Goal: Task Accomplishment & Management: Manage account settings

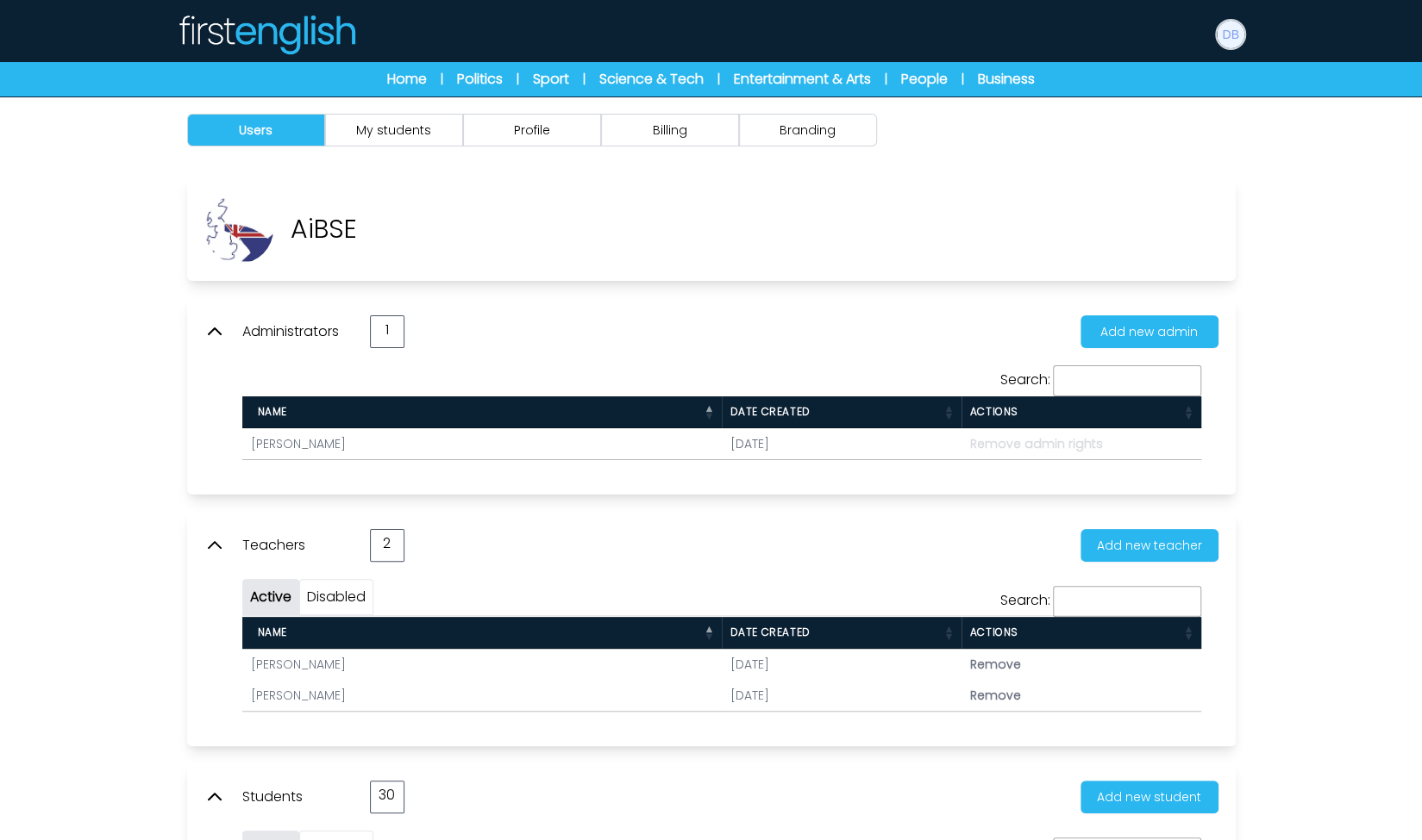
click at [1236, 37] on img at bounding box center [1230, 34] width 28 height 28
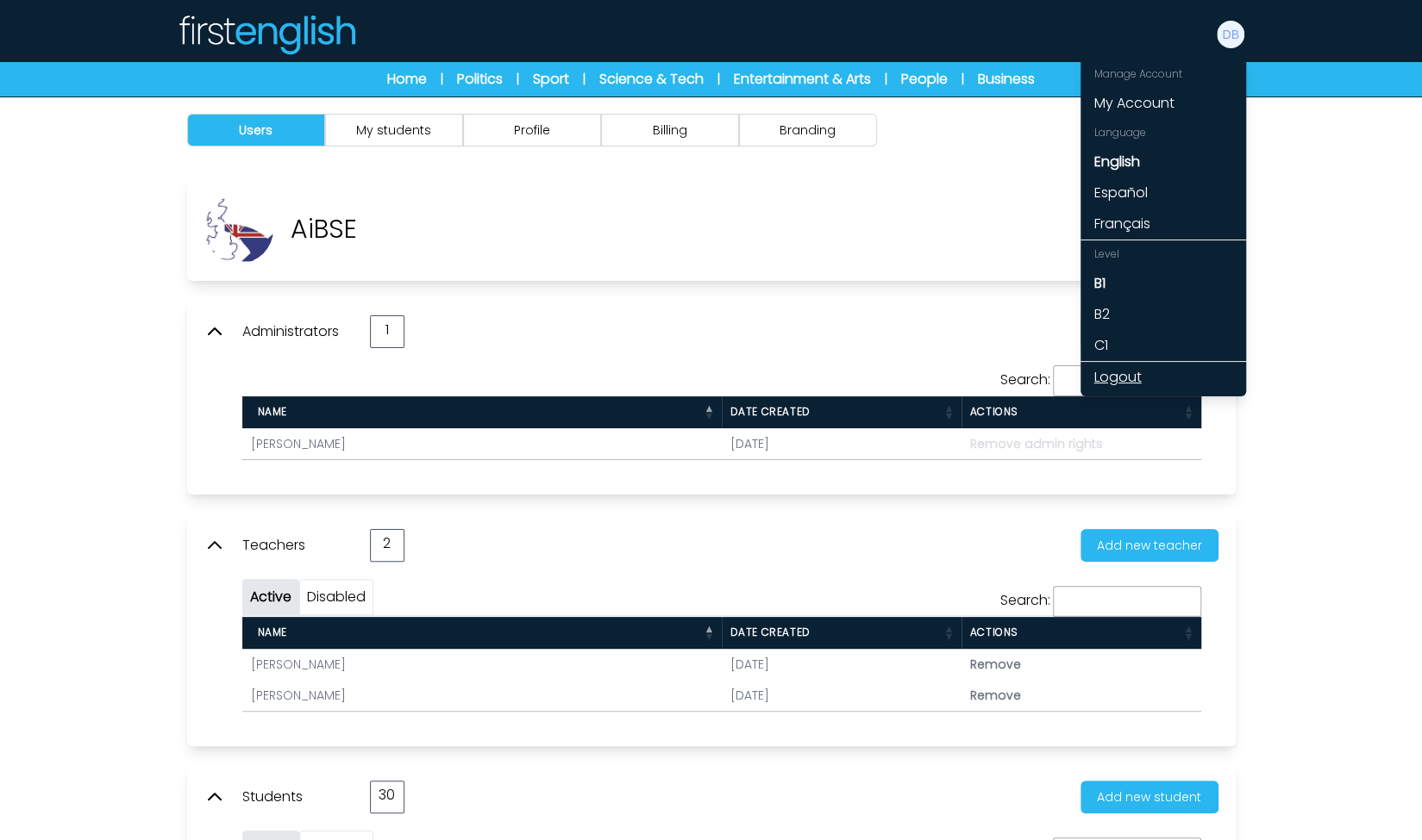
click at [1141, 385] on link "Logout" at bounding box center [1164, 378] width 166 height 31
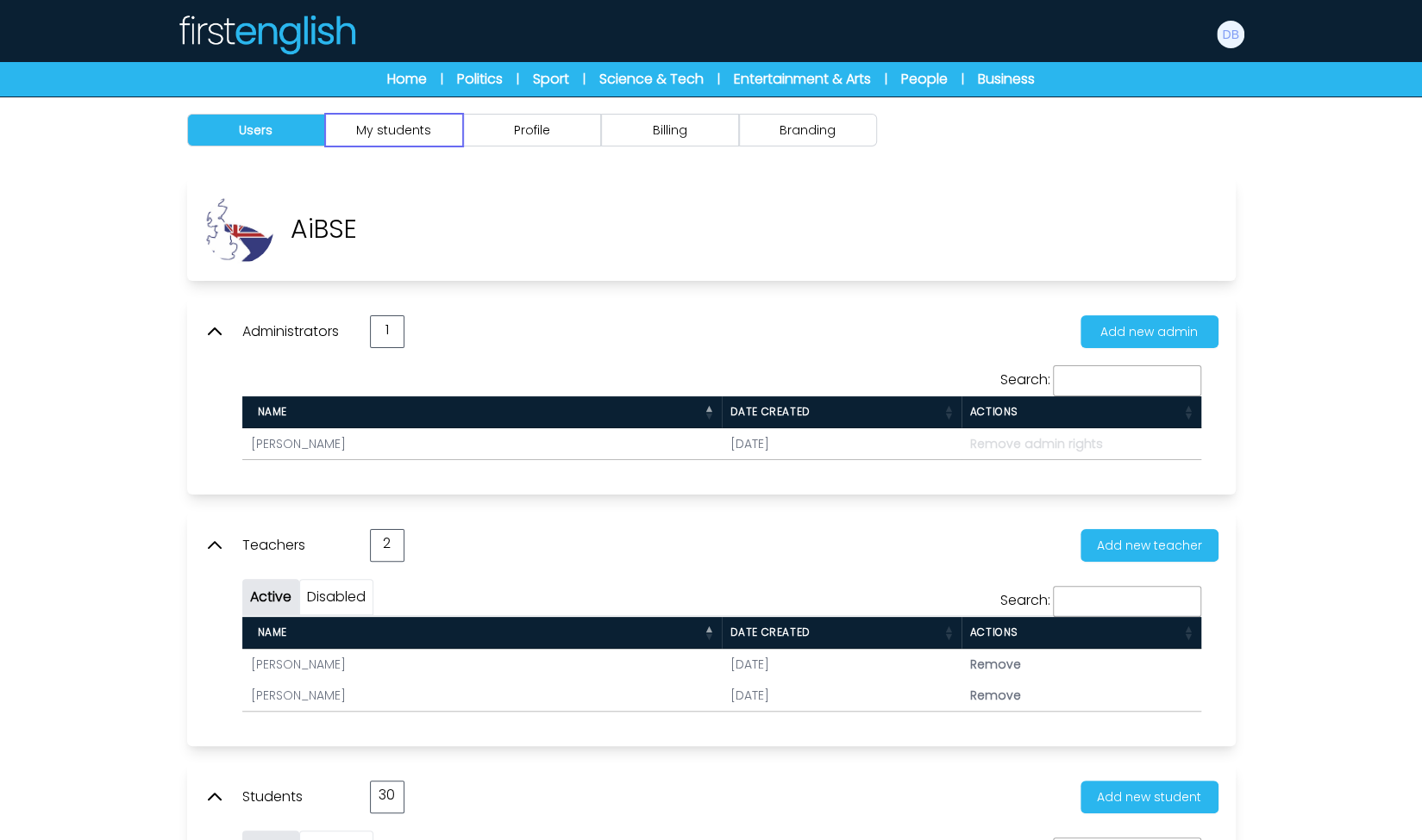
click at [414, 140] on button "My students" at bounding box center [394, 130] width 138 height 32
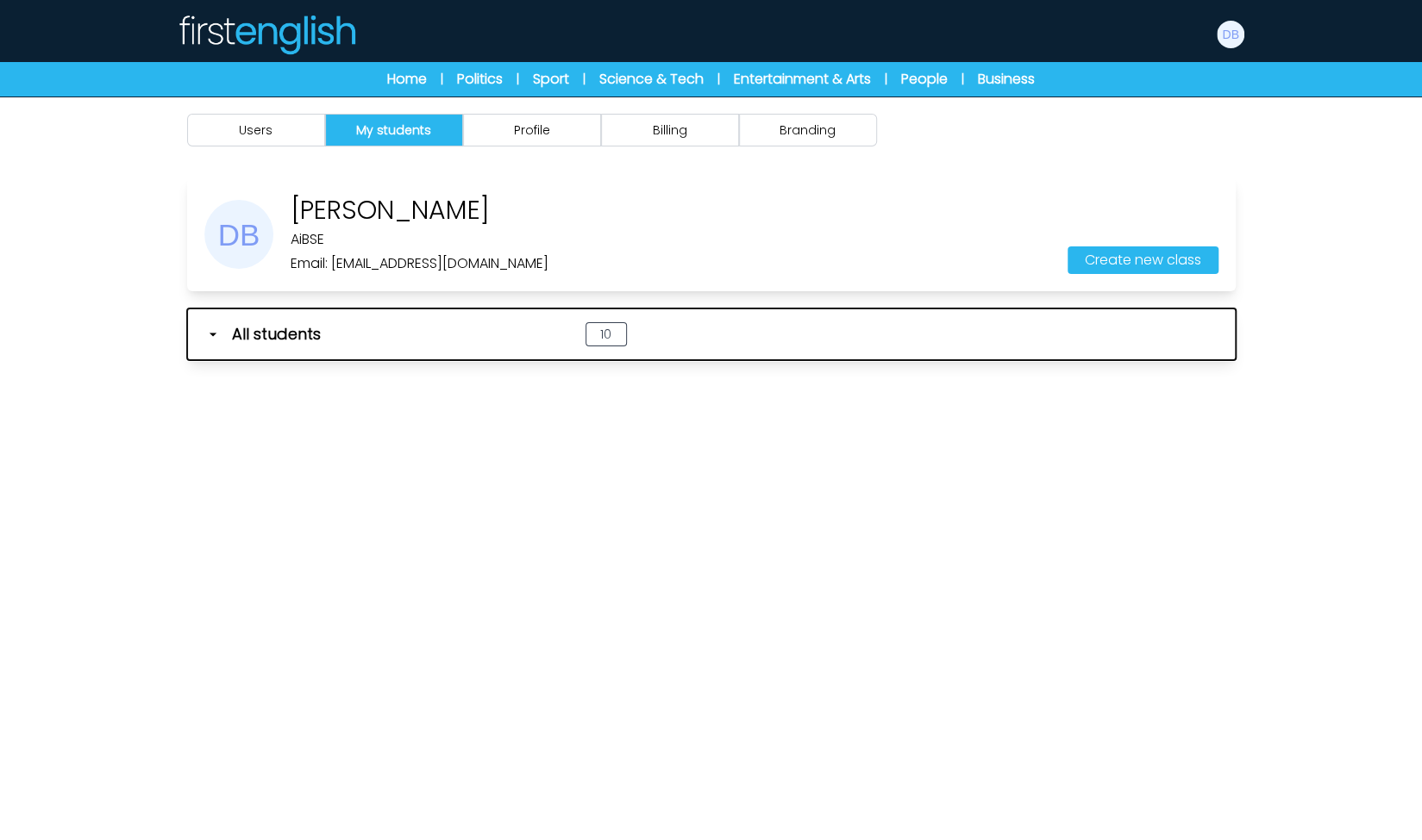
click at [217, 331] on icon "button" at bounding box center [213, 335] width 17 height 17
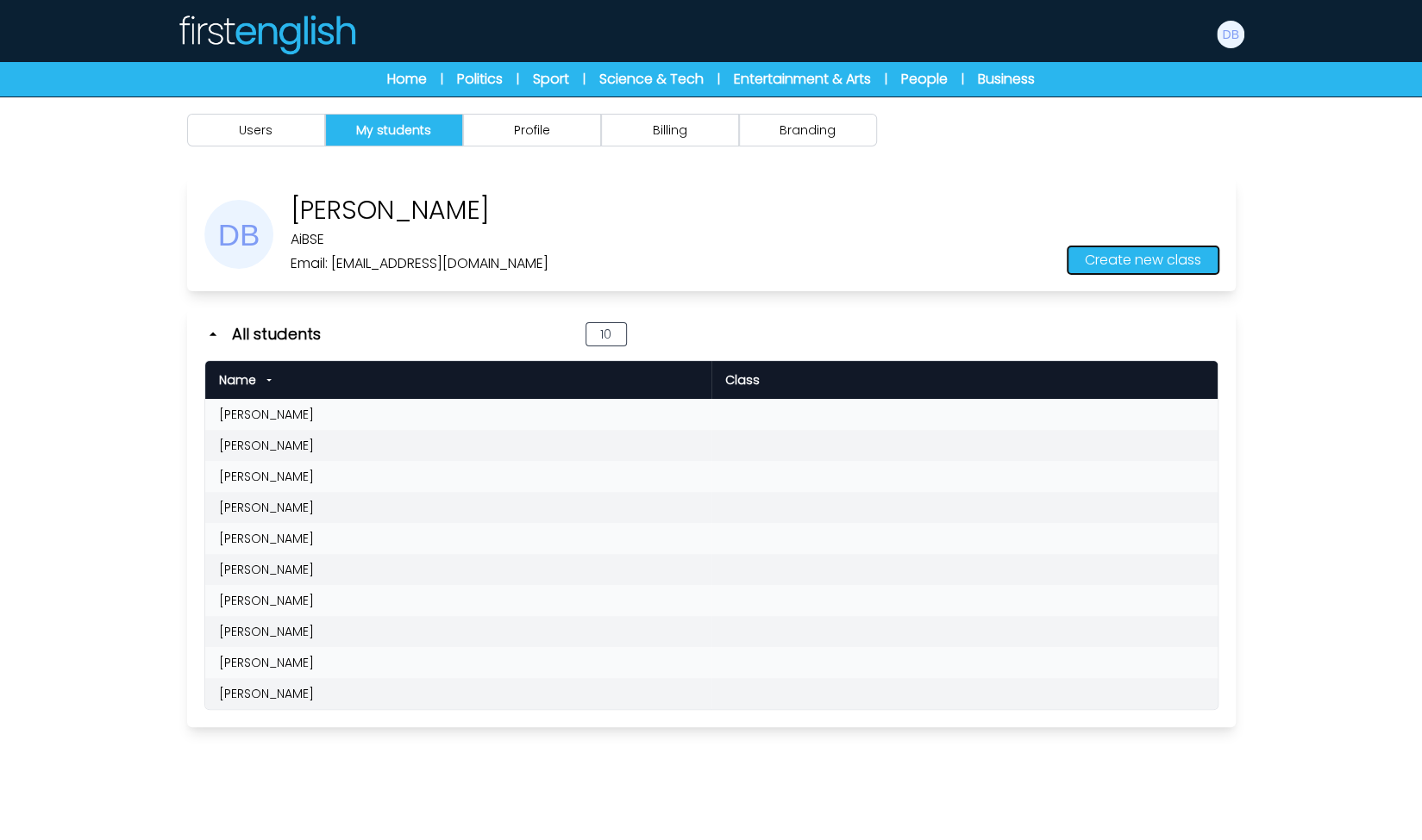
click at [1149, 253] on button "Create new class" at bounding box center [1143, 260] width 151 height 28
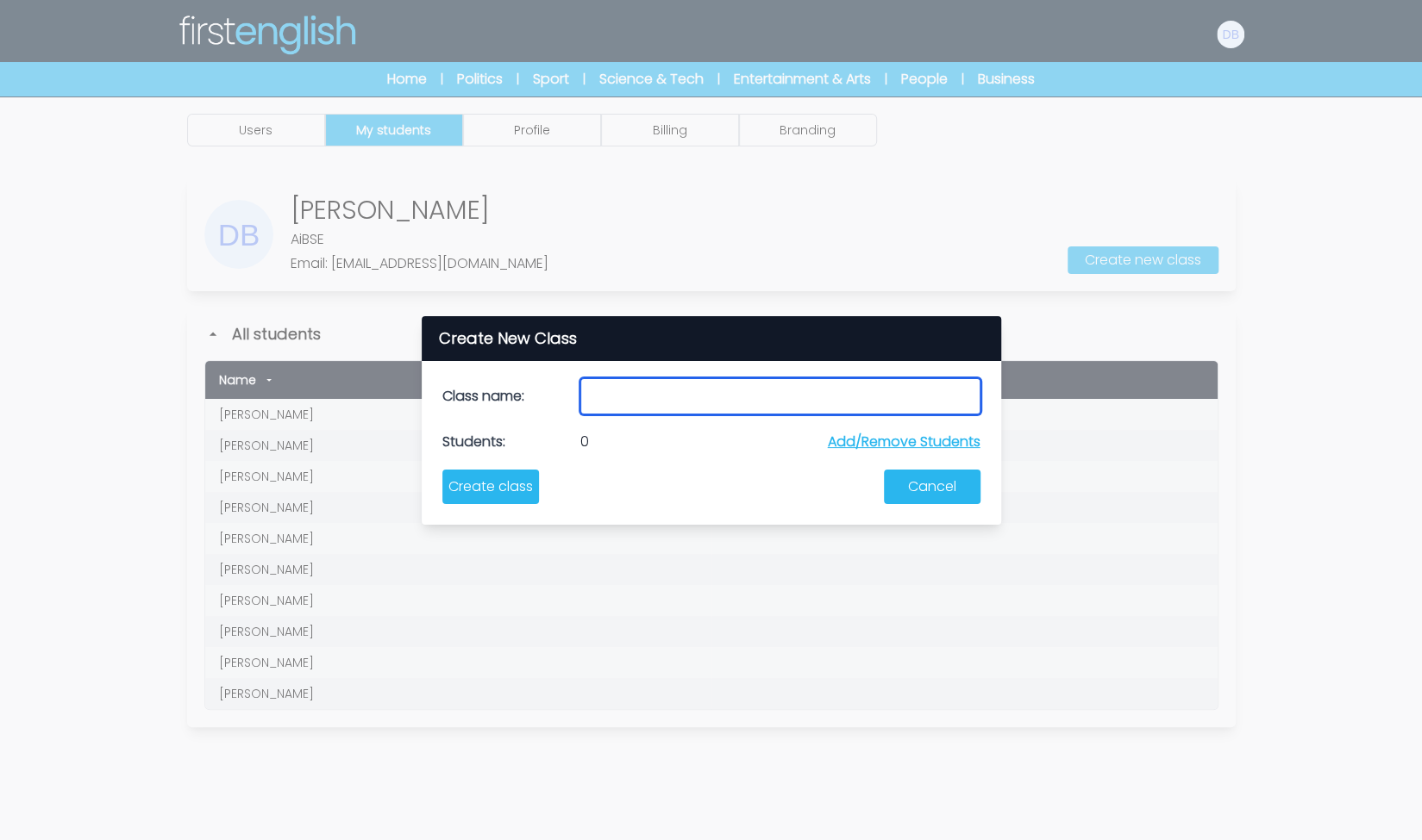
click at [659, 404] on input "text" at bounding box center [779, 397] width 400 height 36
type input "*******"
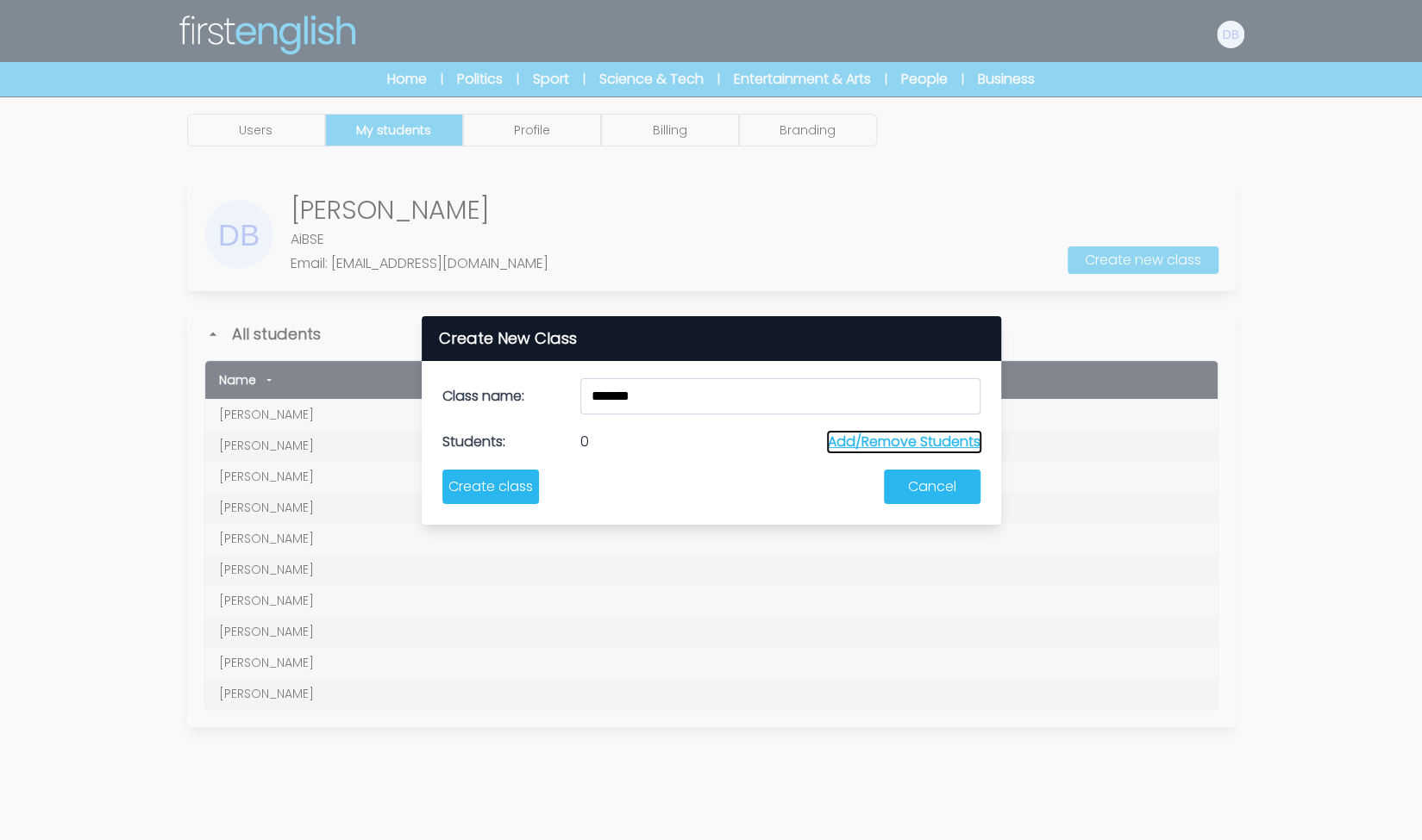
click at [835, 444] on button "Add/Remove Students" at bounding box center [904, 442] width 153 height 21
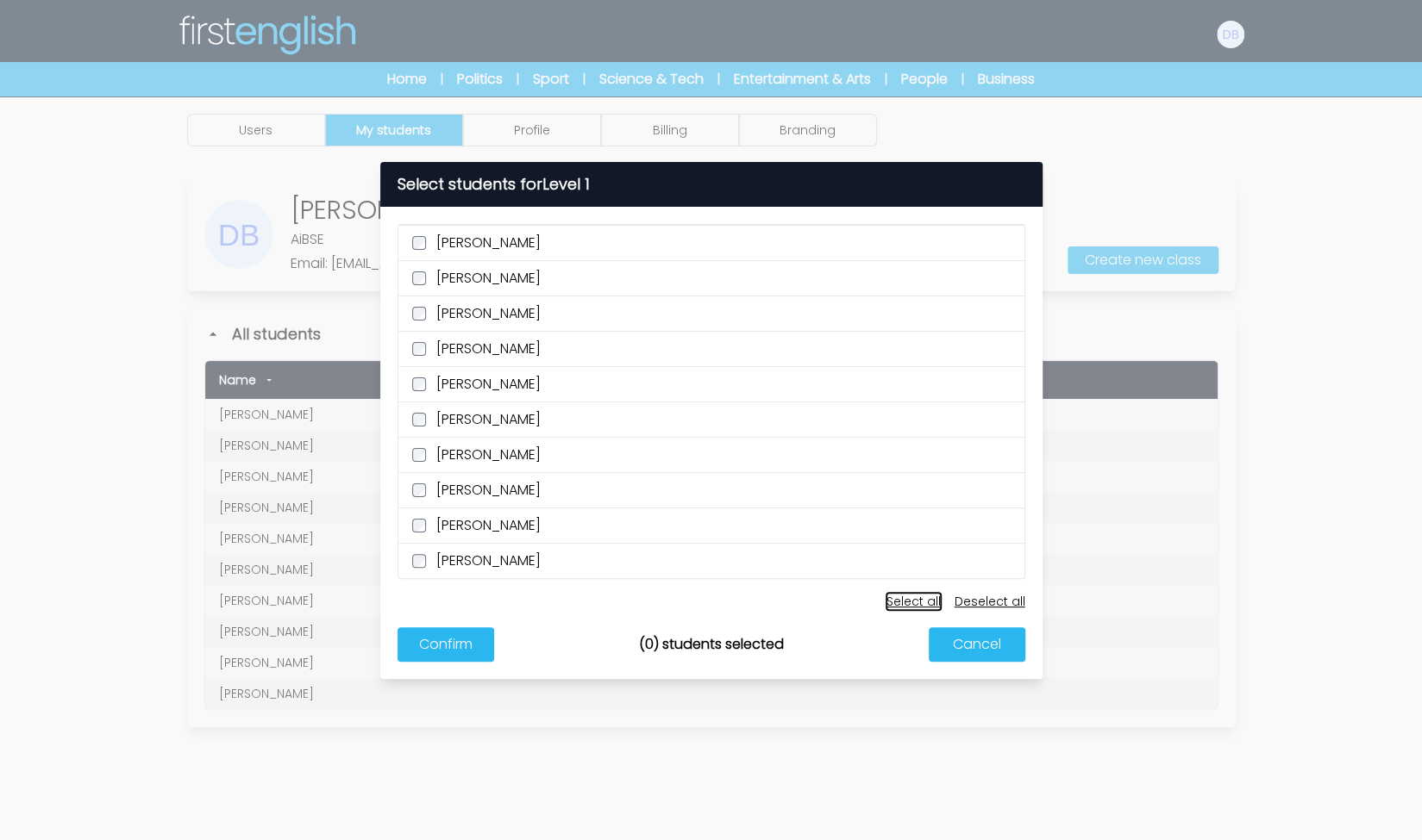
click at [905, 604] on button "Select all" at bounding box center [913, 602] width 54 height 17
click at [971, 603] on button "Deselect all" at bounding box center [990, 602] width 71 height 17
click at [459, 643] on button "Confirm" at bounding box center [445, 645] width 96 height 34
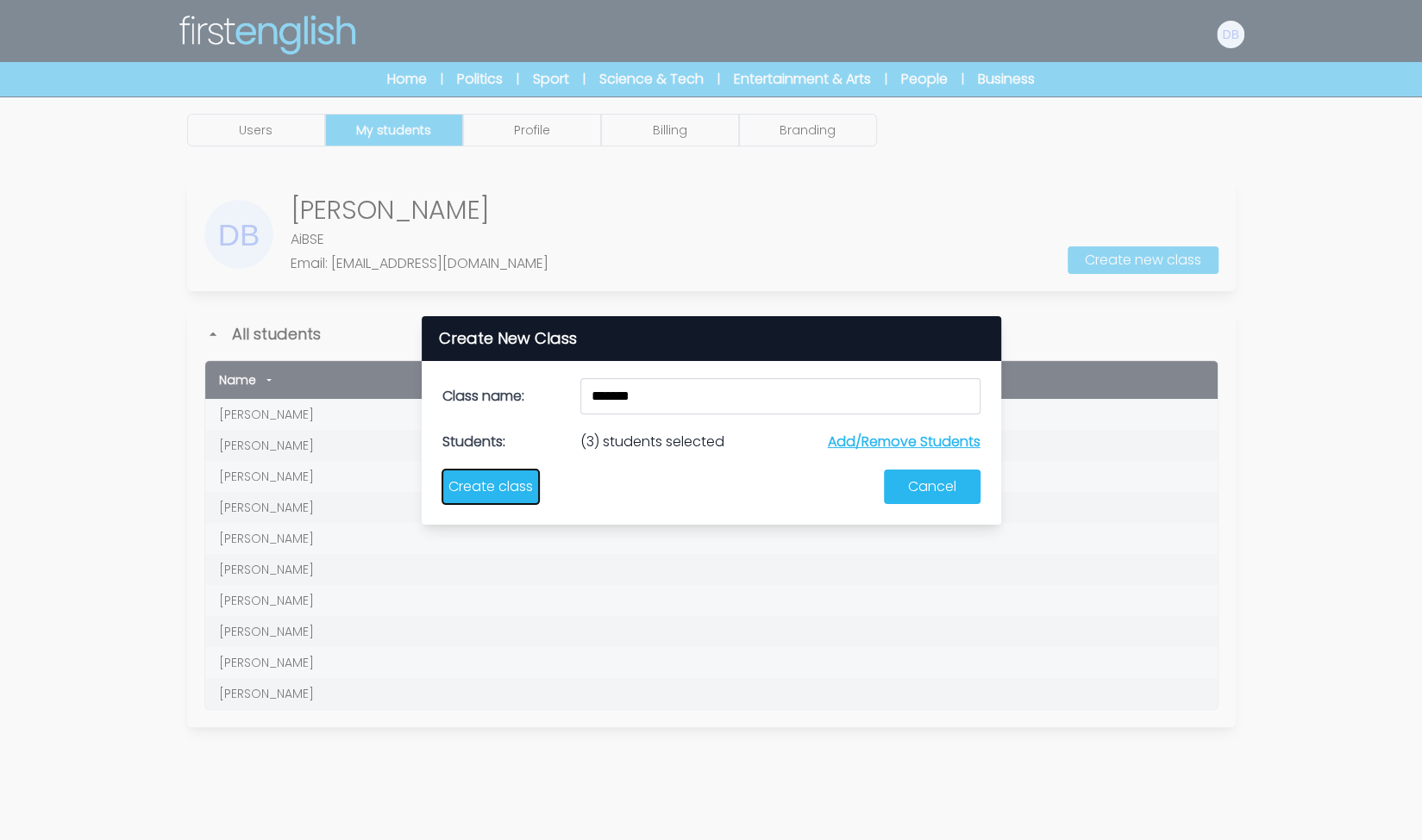
click at [455, 481] on button "Create class" at bounding box center [490, 487] width 96 height 34
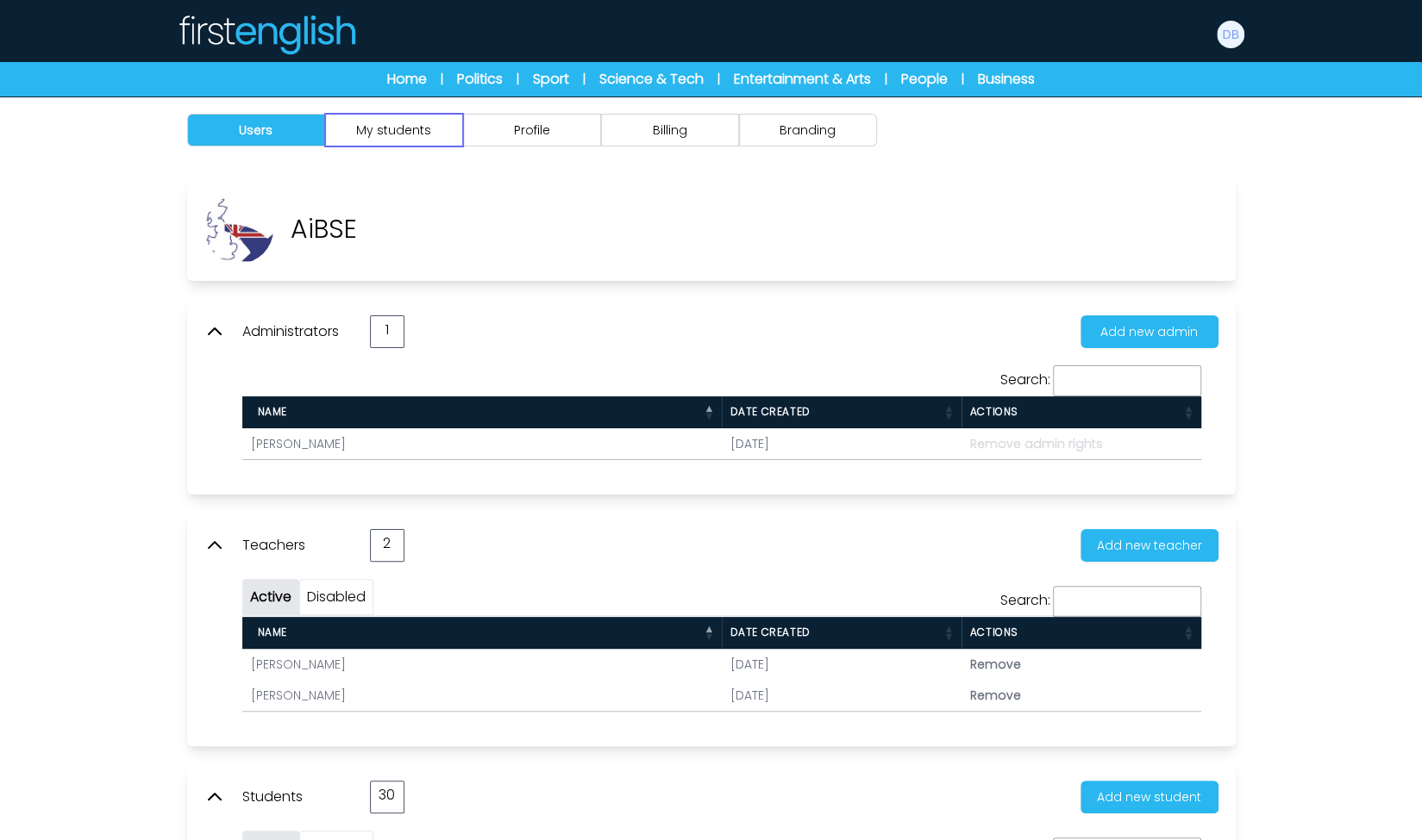
click at [426, 131] on button "My students" at bounding box center [394, 130] width 138 height 32
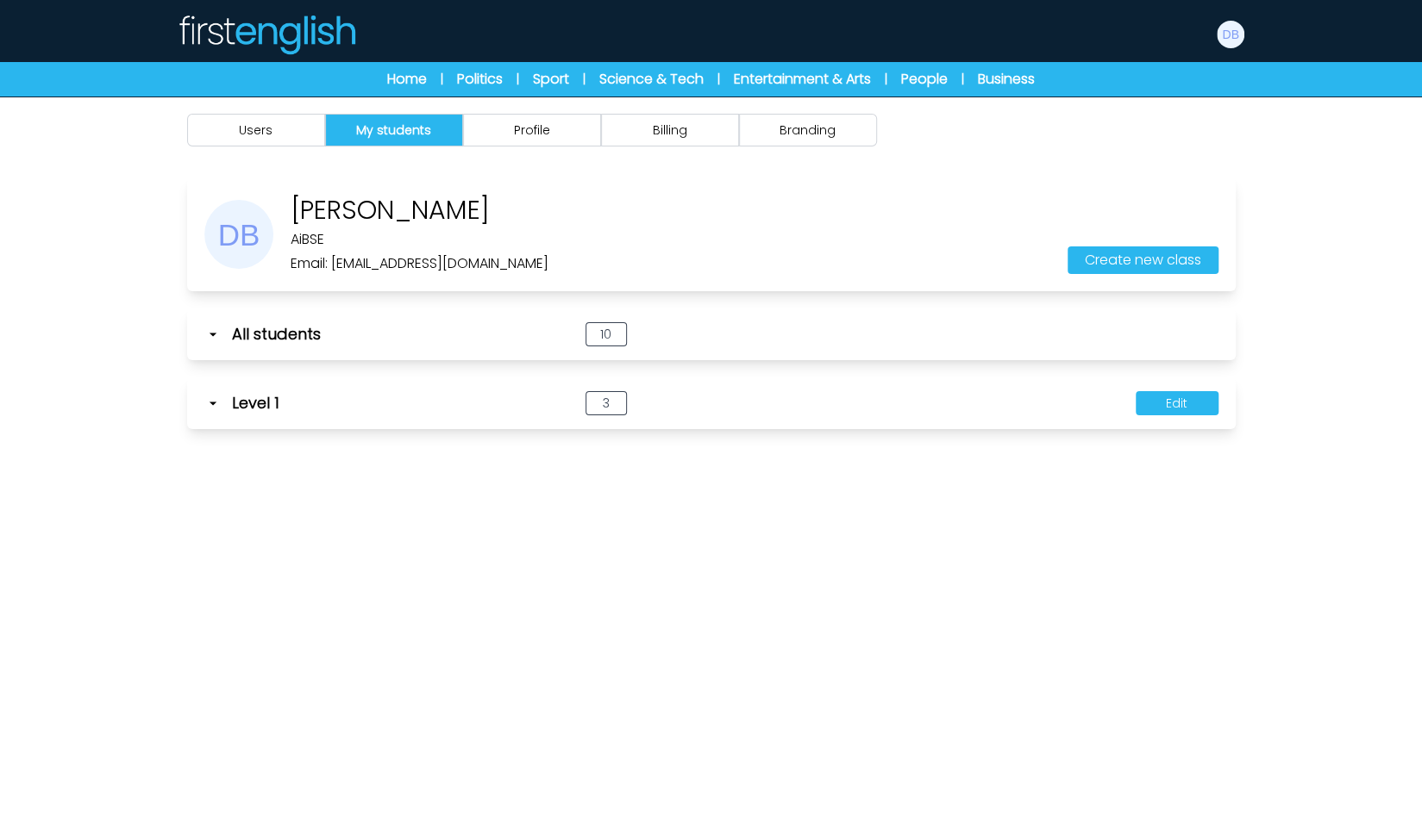
click at [216, 409] on icon at bounding box center [213, 403] width 17 height 17
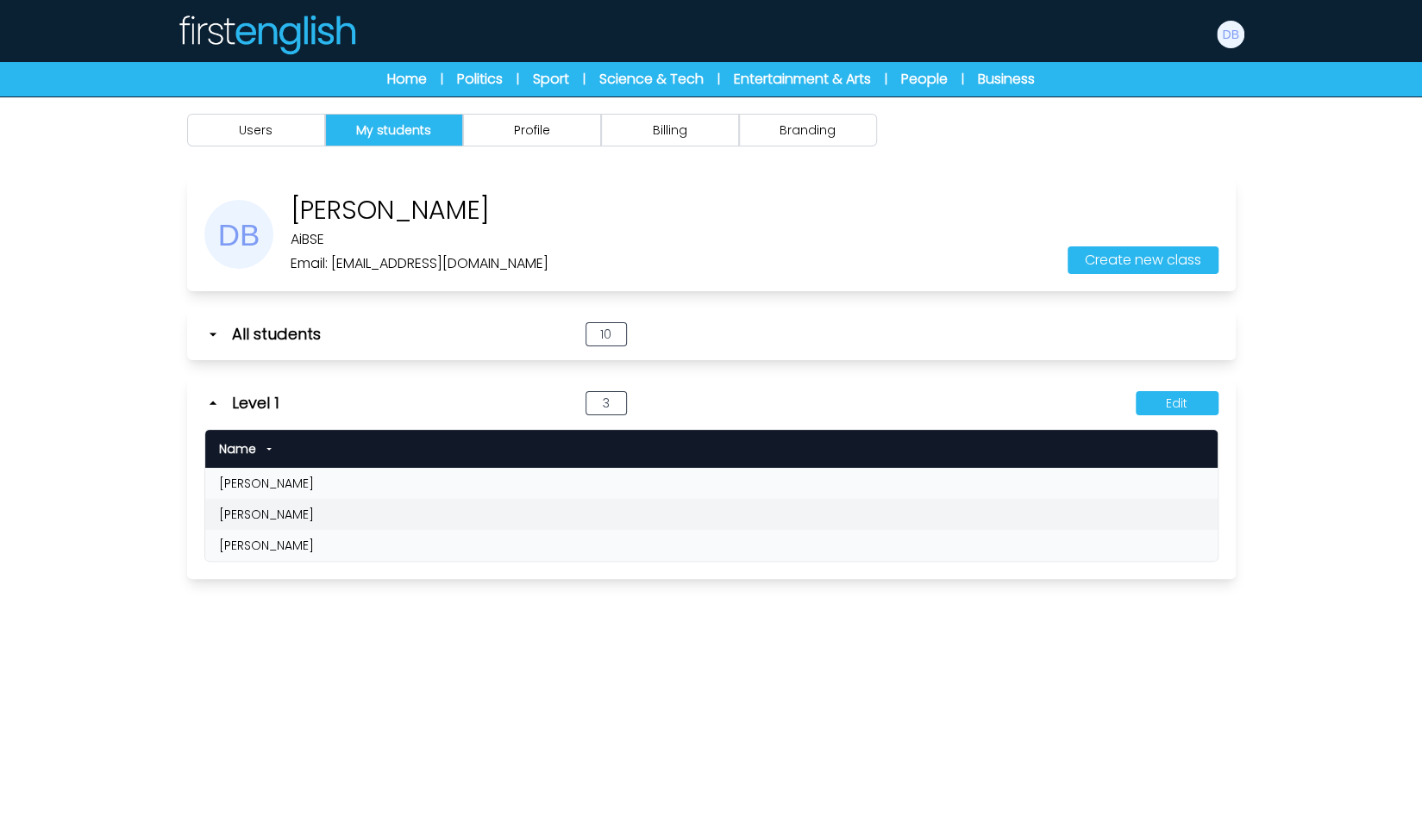
click at [216, 409] on icon at bounding box center [213, 403] width 17 height 17
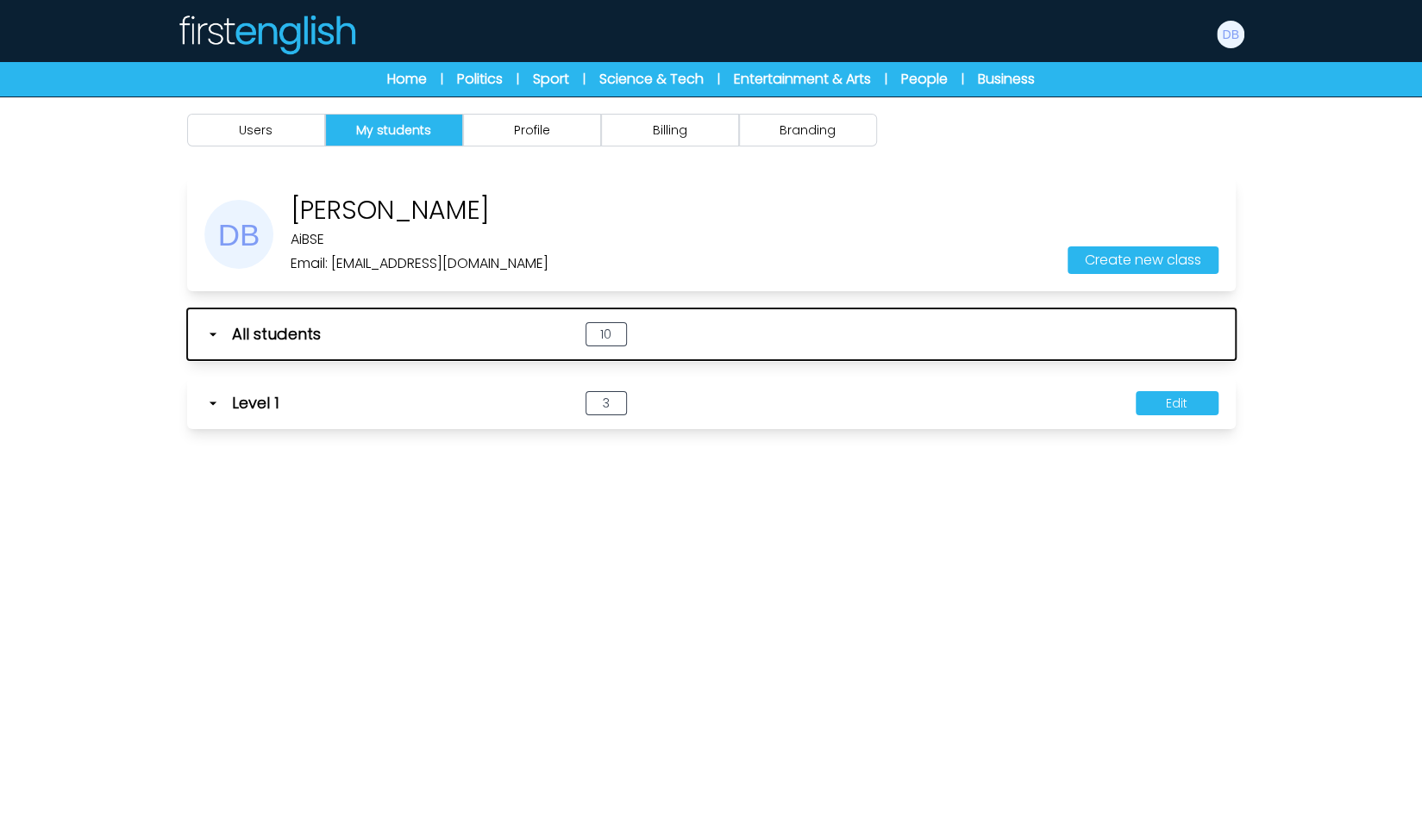
click at [219, 322] on div "All students" at bounding box center [373, 334] width 338 height 24
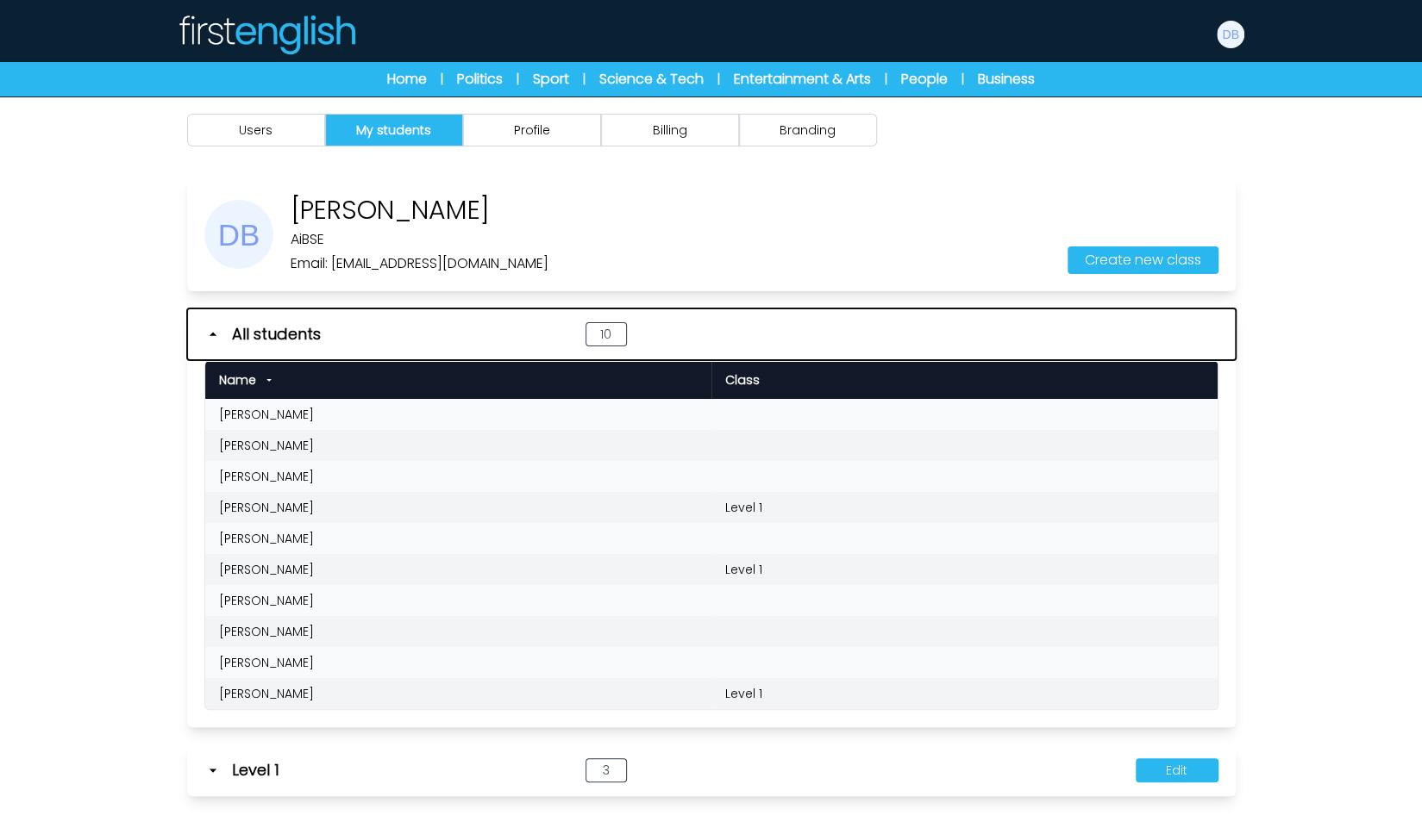
click at [219, 324] on div "All students" at bounding box center [373, 334] width 338 height 24
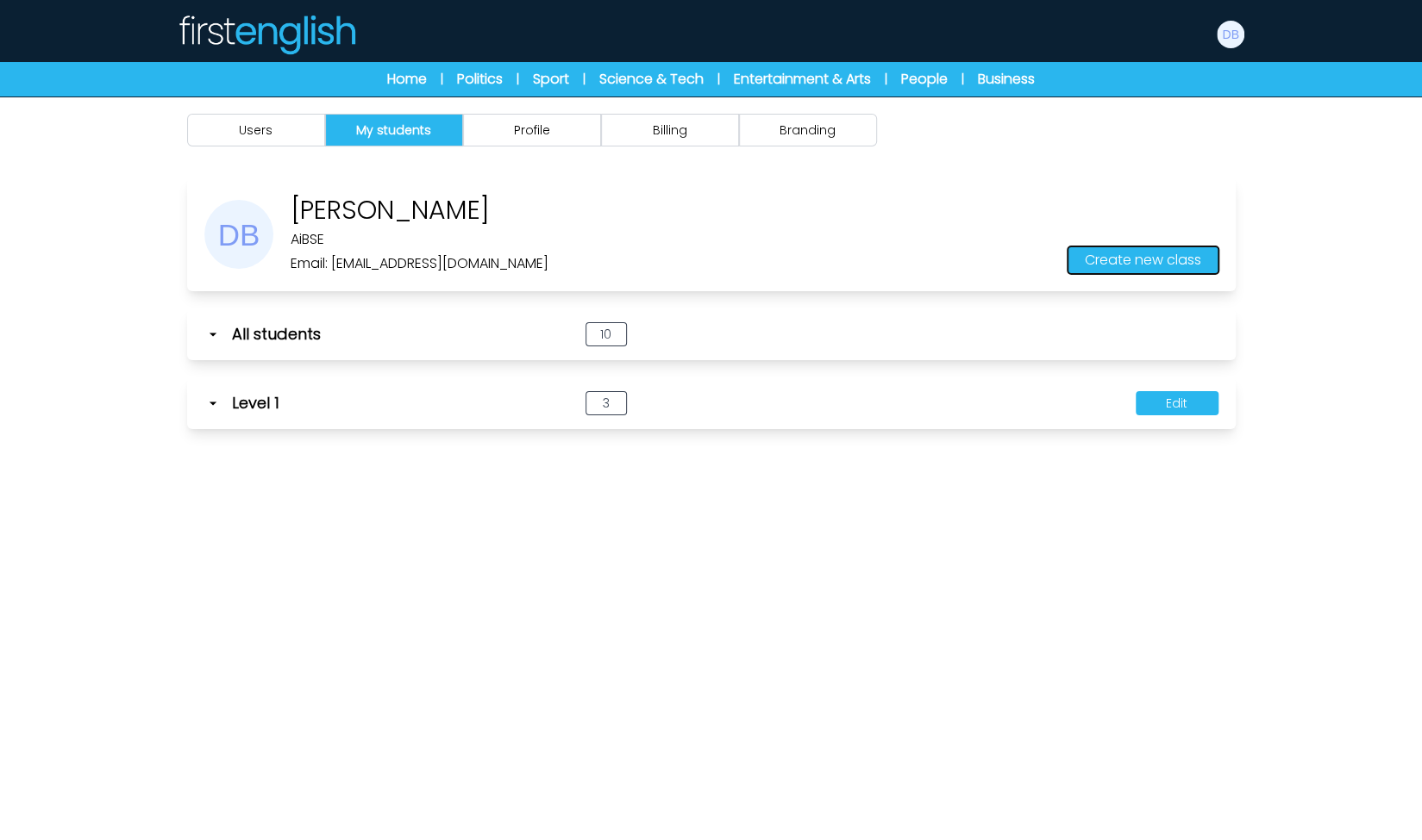
click at [1102, 263] on button "Create new class" at bounding box center [1143, 260] width 151 height 28
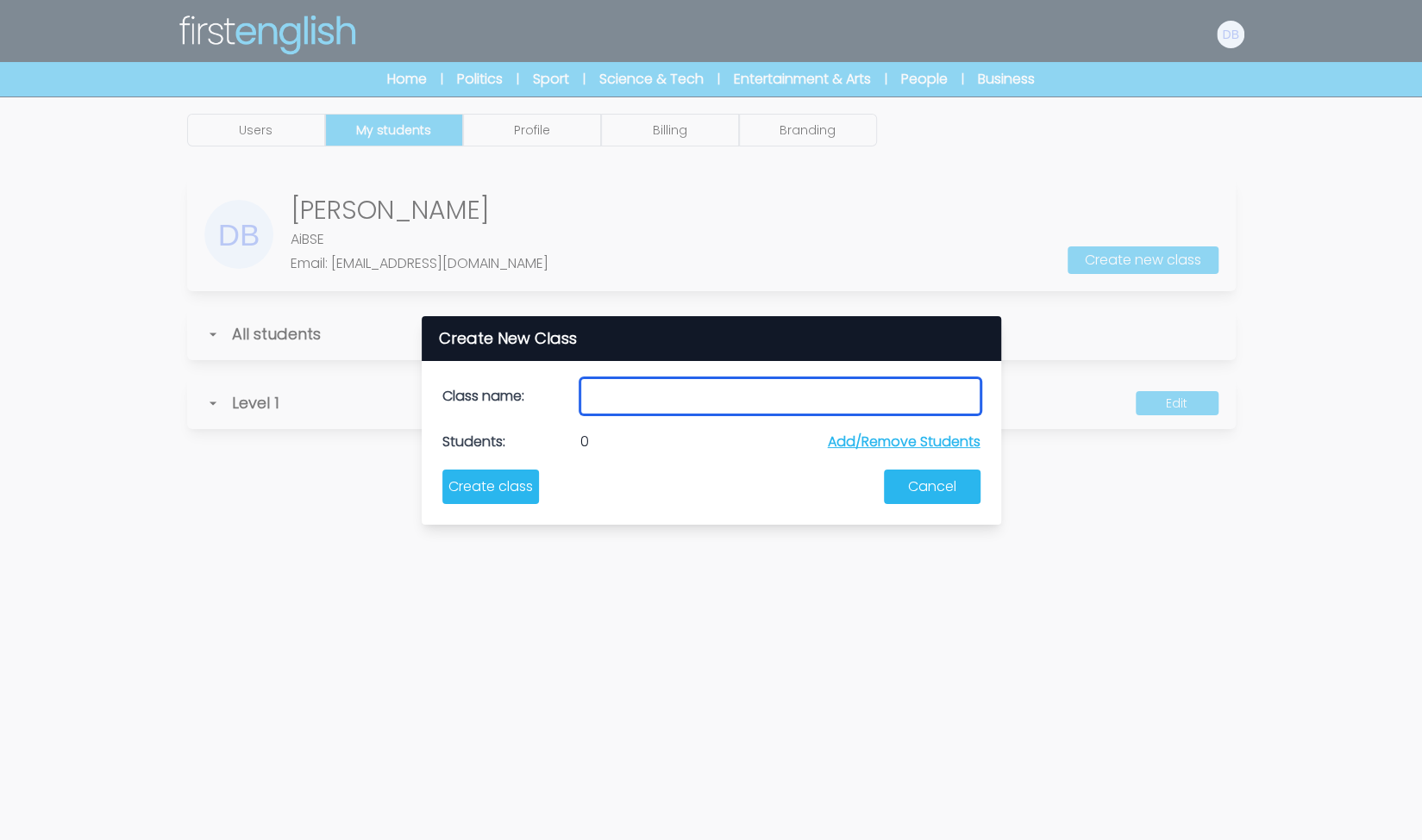
click at [679, 400] on input "text" at bounding box center [779, 397] width 400 height 36
click at [521, 403] on label "Class name:" at bounding box center [505, 397] width 124 height 21
click at [606, 402] on input "text" at bounding box center [779, 397] width 400 height 36
type input "*******"
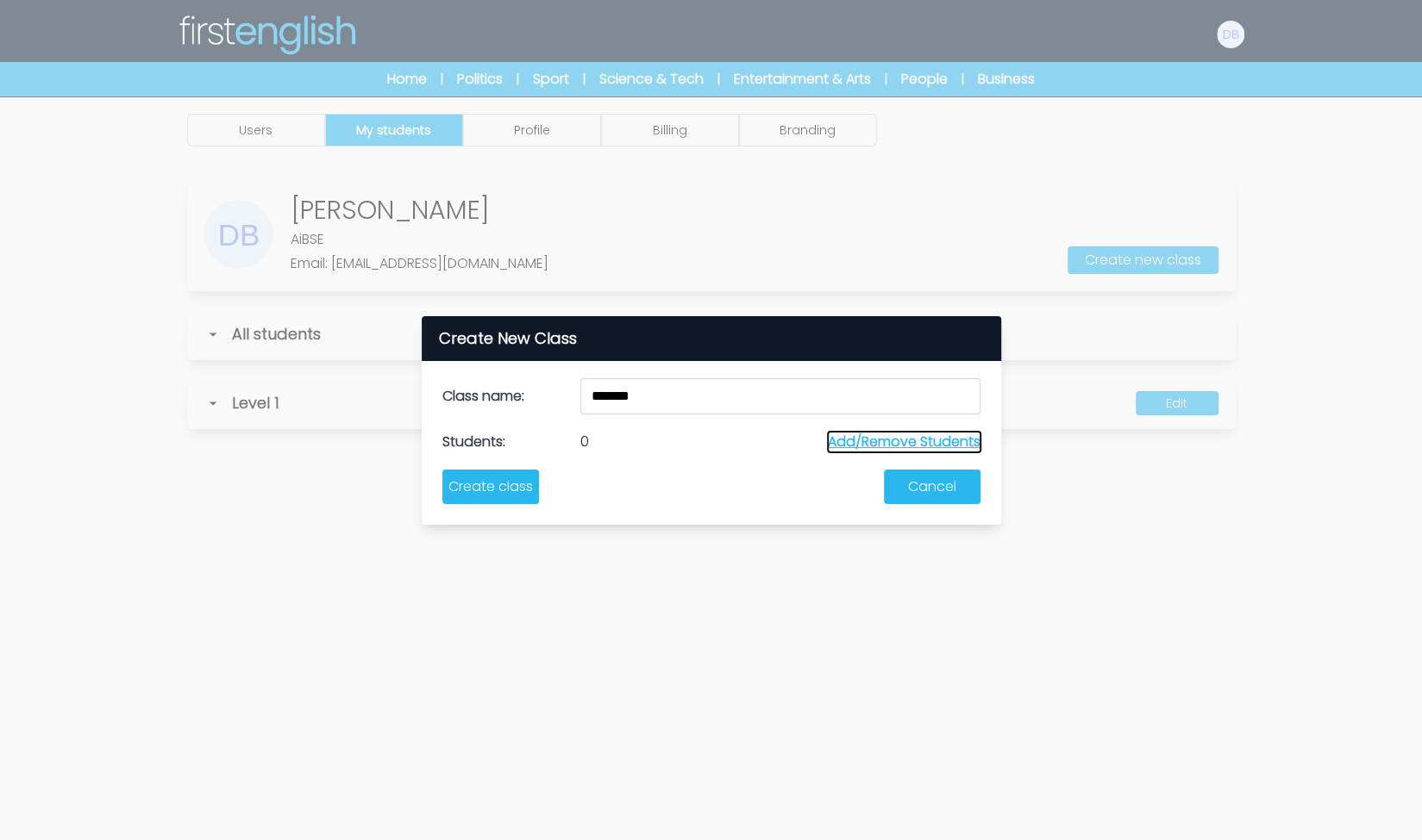
click at [873, 449] on button "Add/Remove Students" at bounding box center [904, 442] width 153 height 21
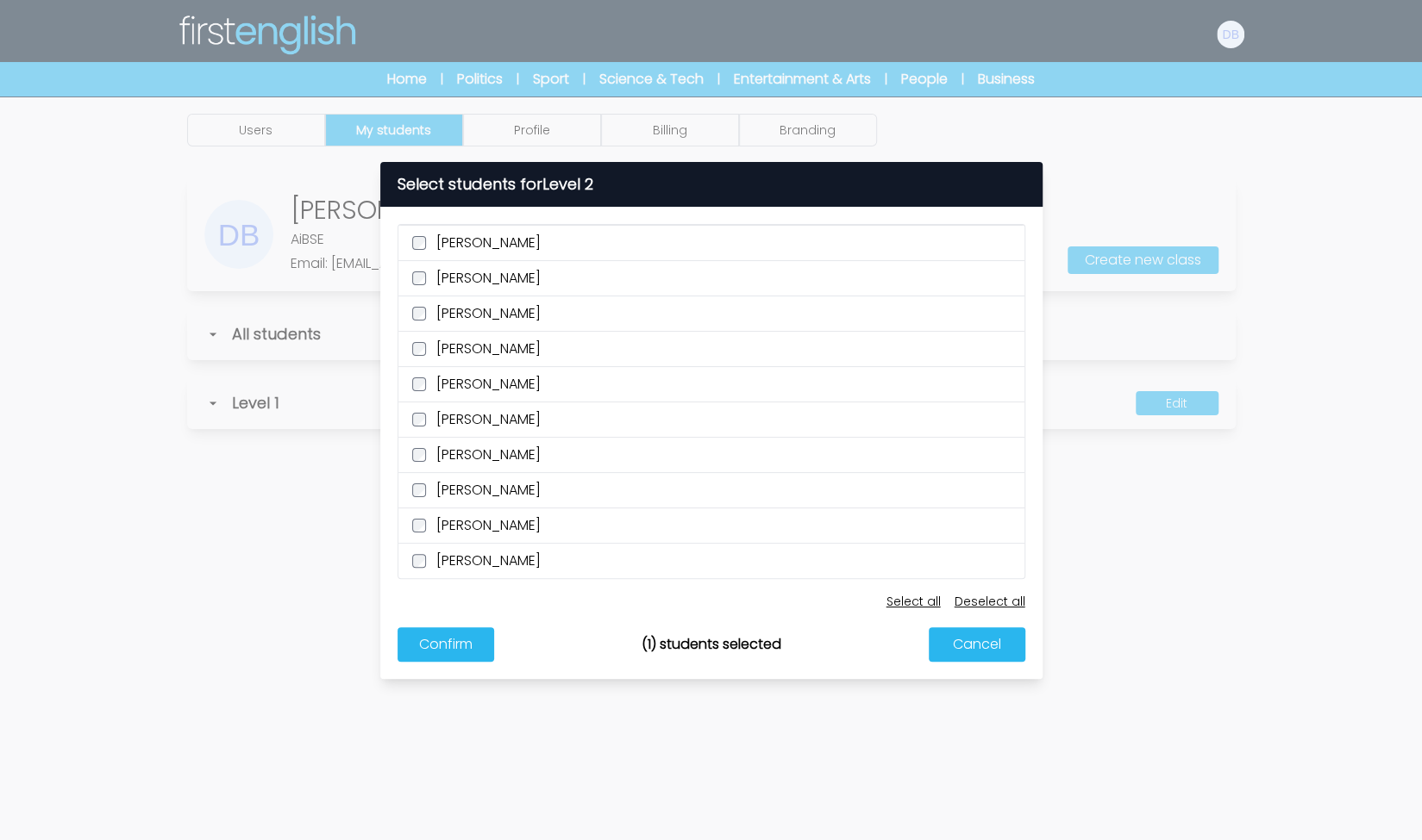
drag, startPoint x: 422, startPoint y: 391, endPoint x: 421, endPoint y: 410, distance: 19.0
click at [422, 392] on label "[PERSON_NAME]" at bounding box center [711, 383] width 626 height 35
click at [466, 642] on button "Confirm" at bounding box center [445, 645] width 96 height 34
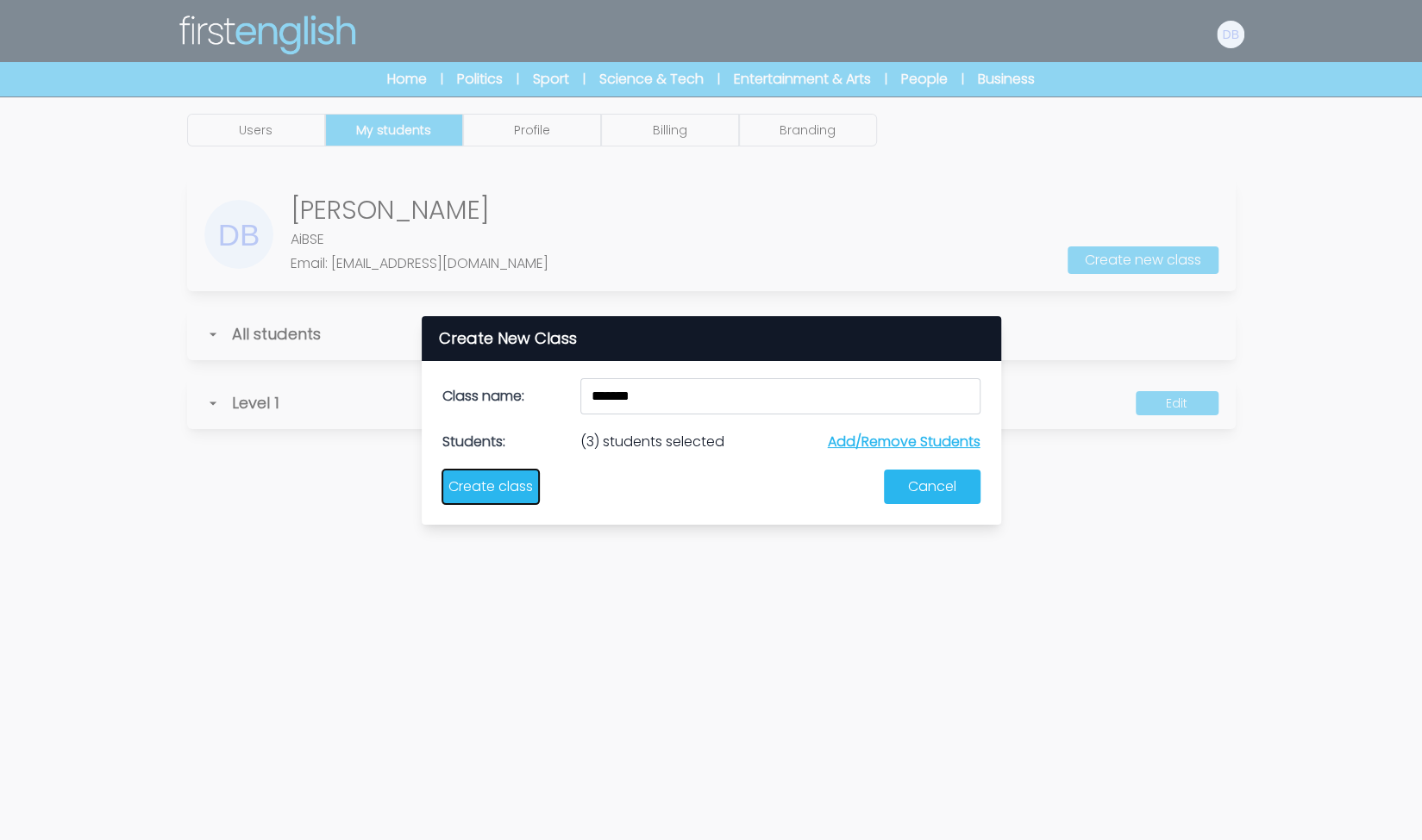
click at [450, 490] on button "Create class" at bounding box center [490, 487] width 96 height 34
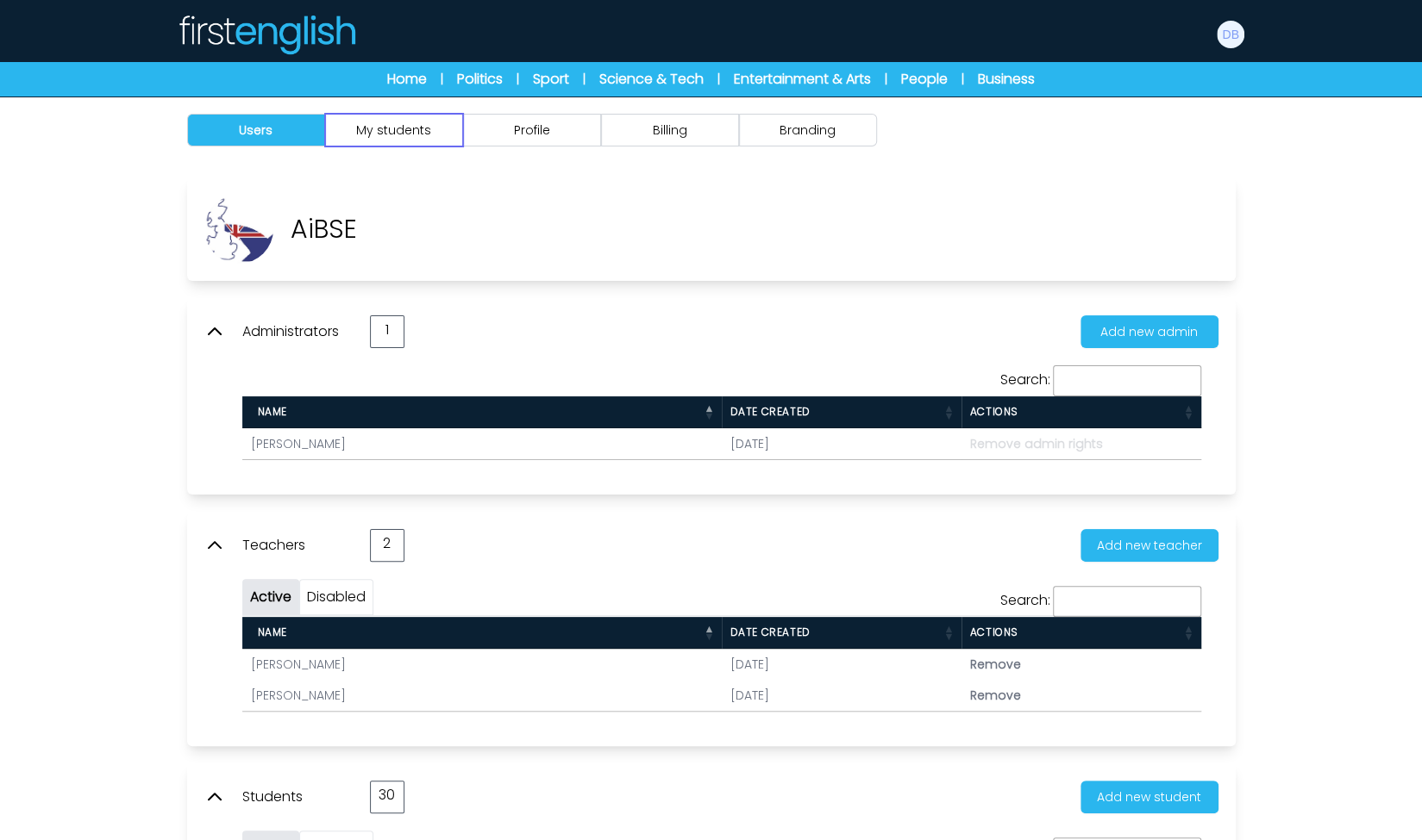
click at [442, 134] on button "My students" at bounding box center [394, 130] width 138 height 32
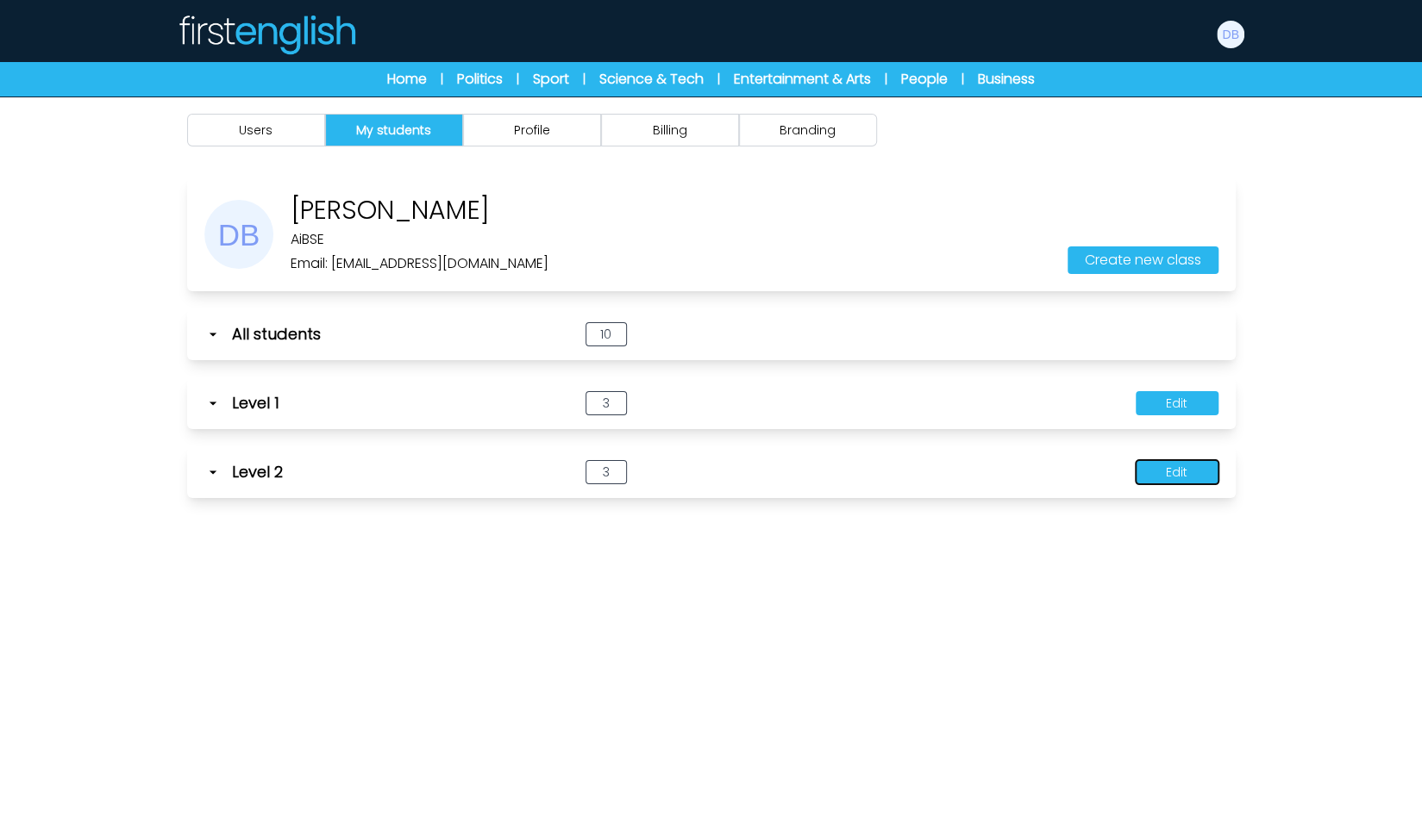
click at [1178, 476] on button "Edit" at bounding box center [1177, 472] width 83 height 24
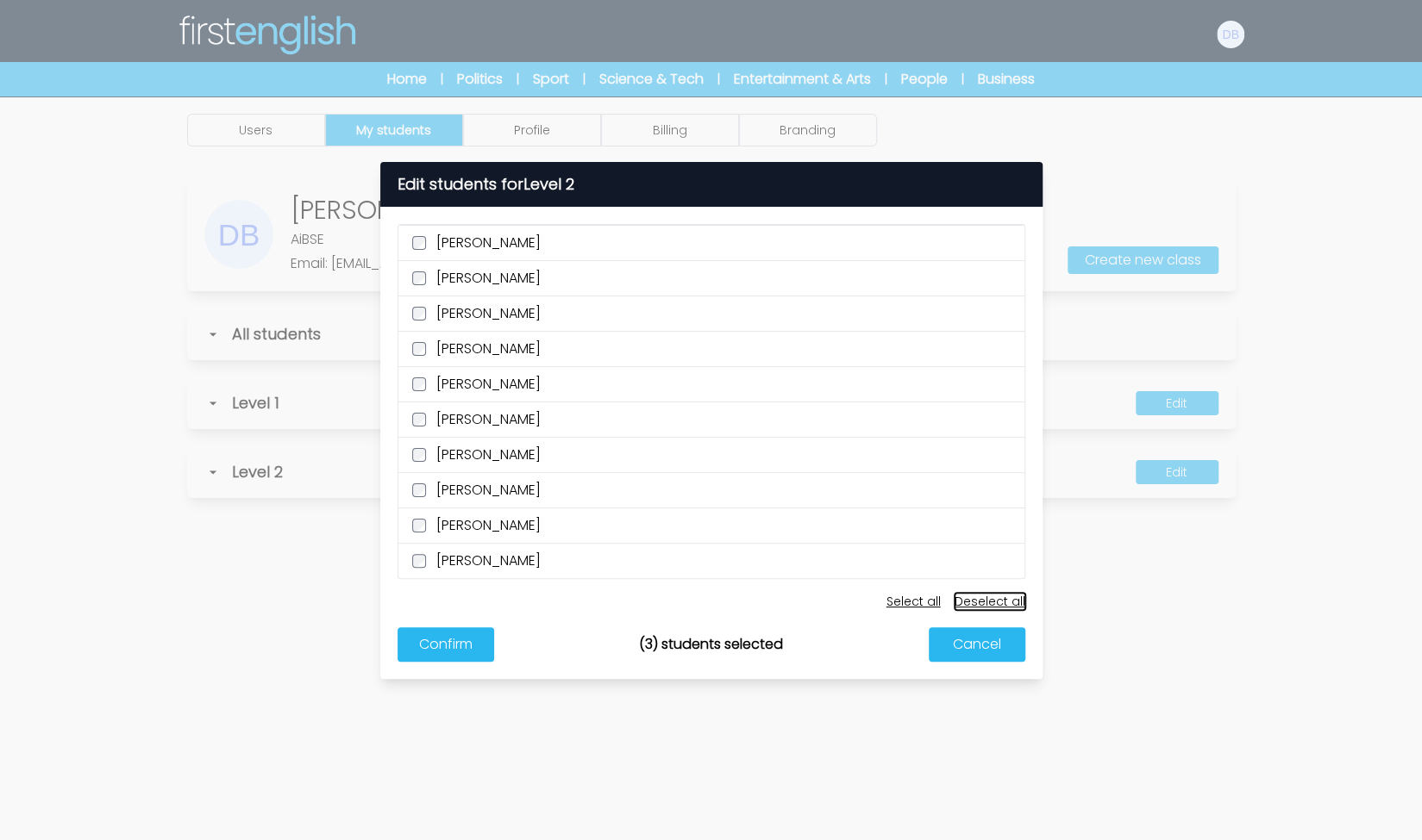
click at [1001, 601] on button "Deselect all" at bounding box center [990, 602] width 71 height 17
click at [475, 642] on button "Confirm" at bounding box center [445, 645] width 96 height 34
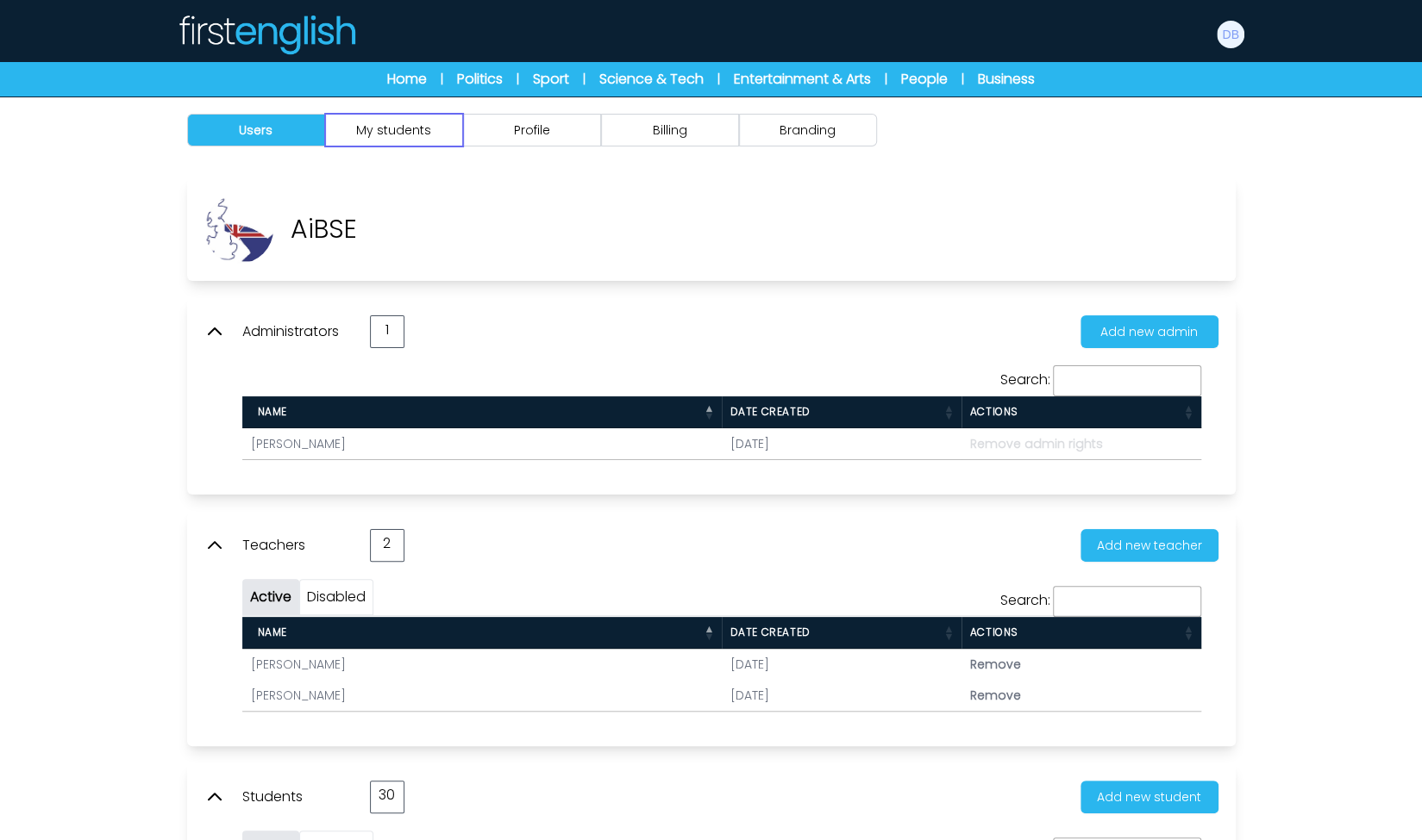
click at [443, 127] on button "My students" at bounding box center [394, 130] width 138 height 32
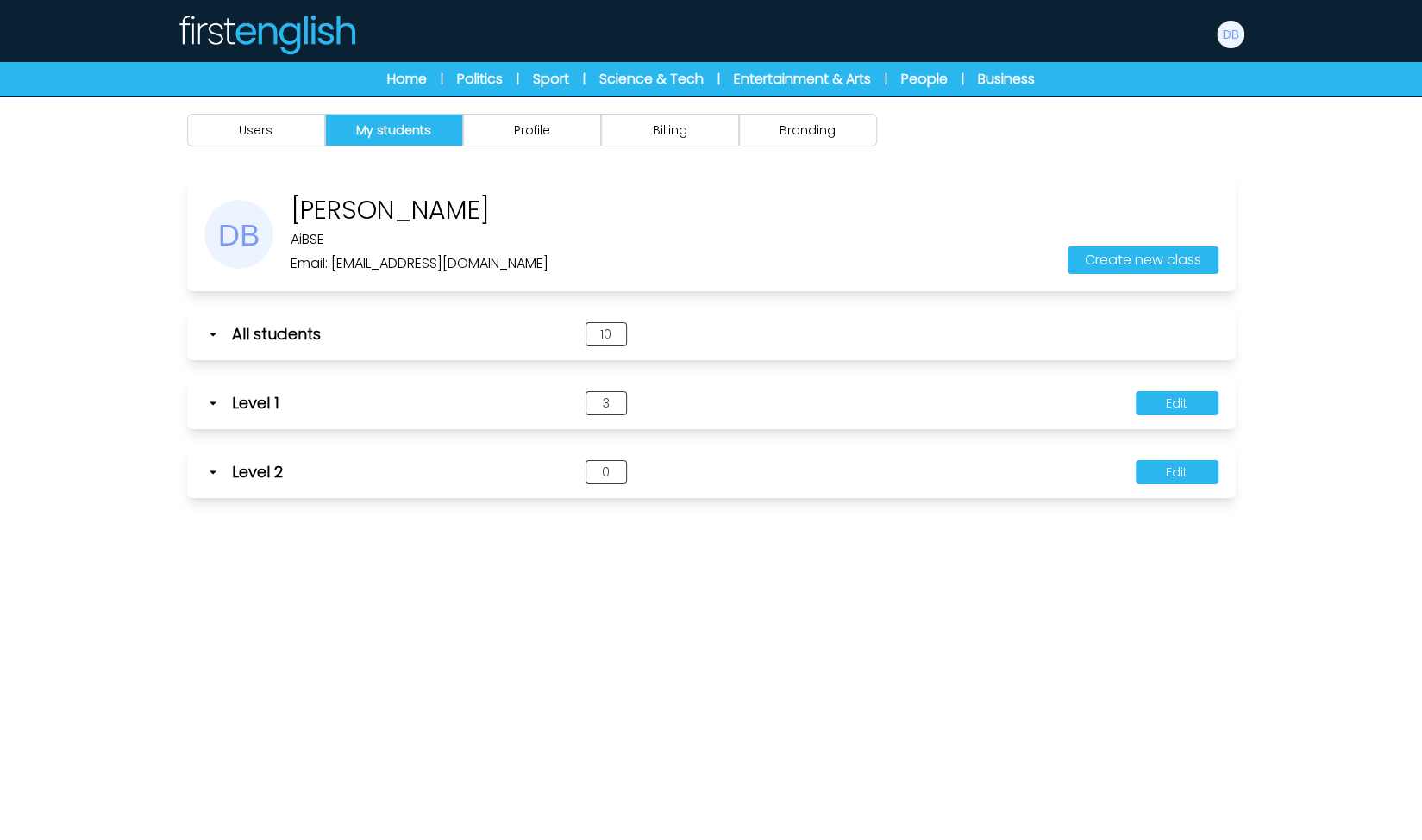
click at [217, 472] on icon at bounding box center [213, 472] width 17 height 17
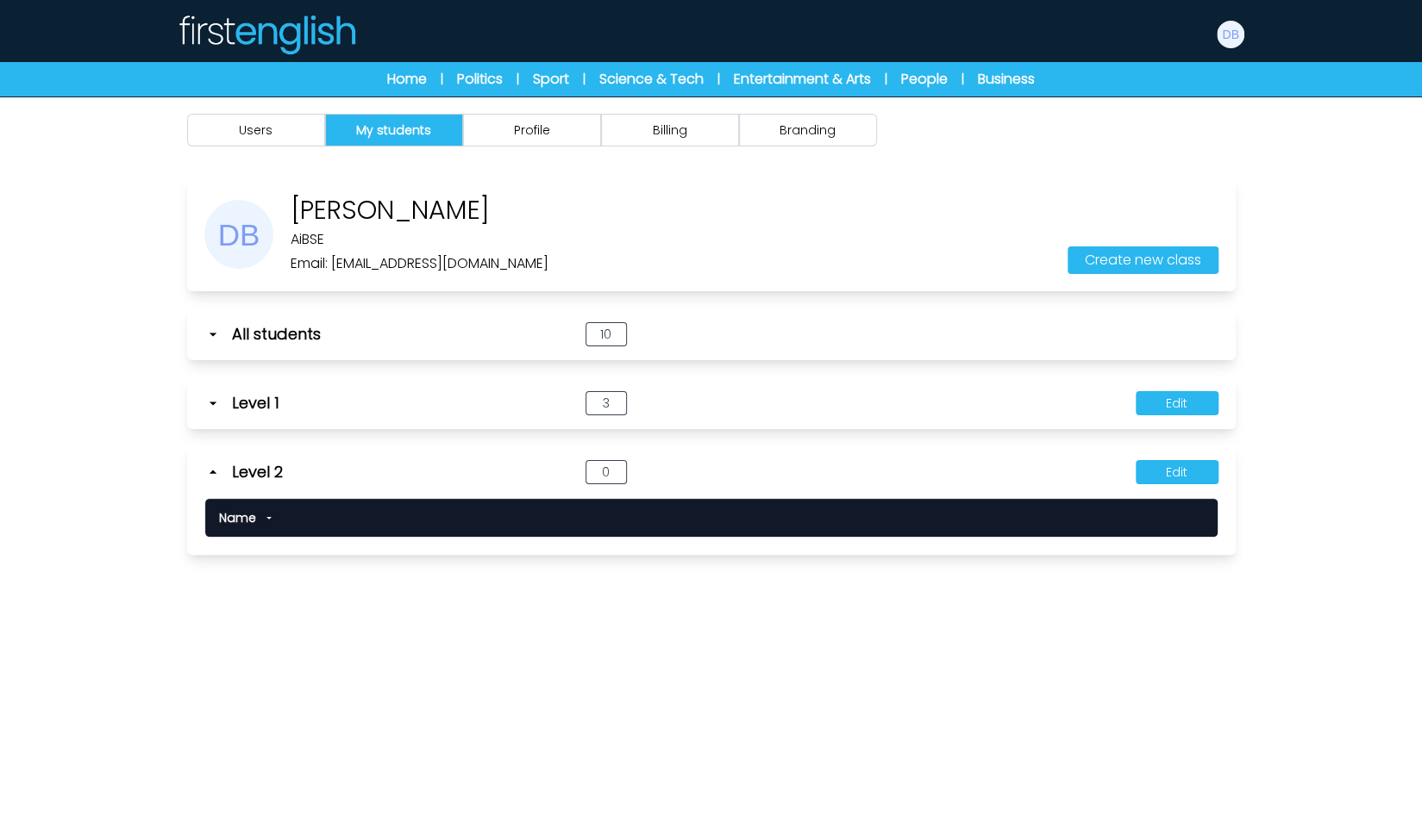
click at [217, 472] on icon at bounding box center [213, 472] width 17 height 17
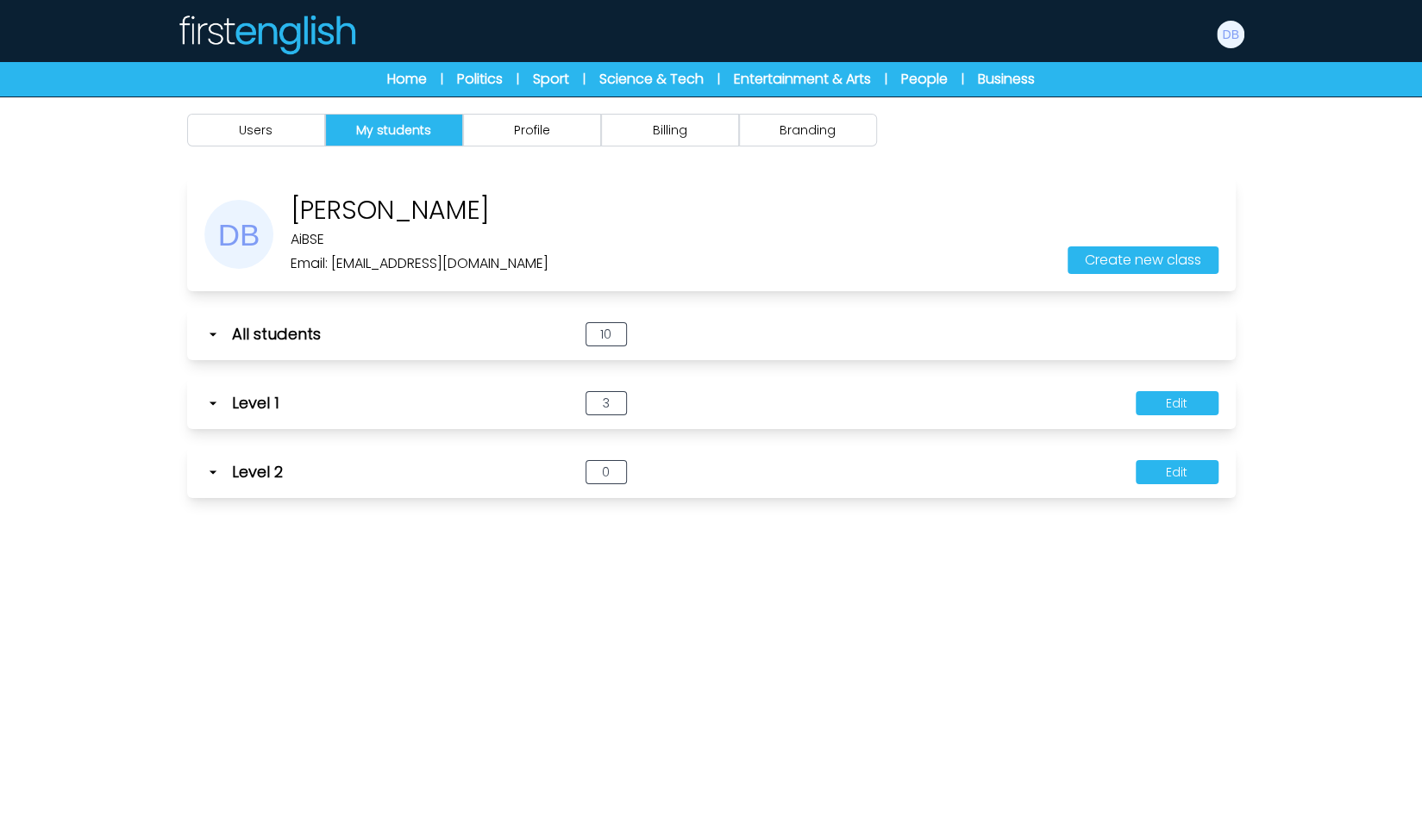
click at [219, 406] on icon at bounding box center [213, 403] width 17 height 17
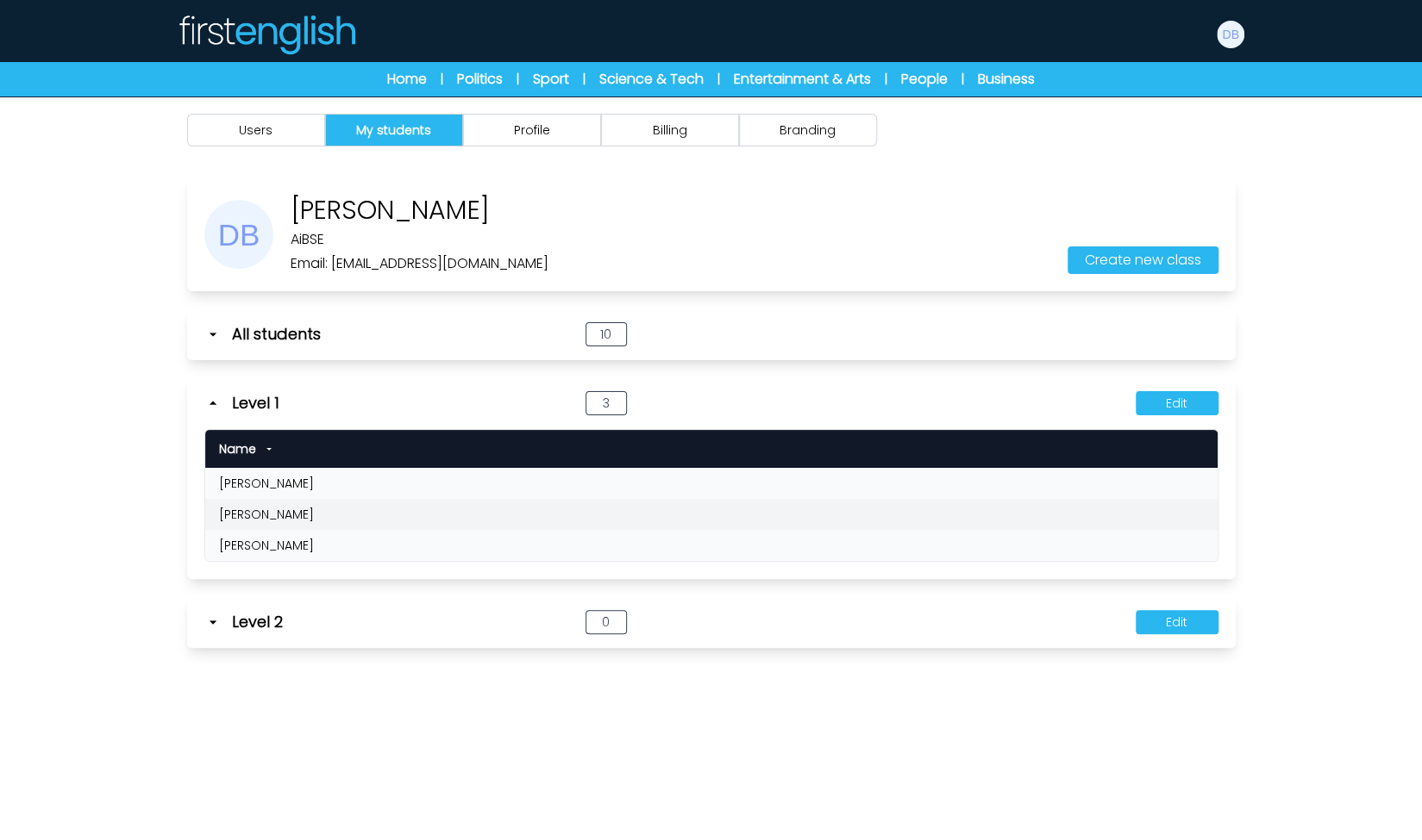
click at [219, 406] on icon at bounding box center [213, 403] width 17 height 17
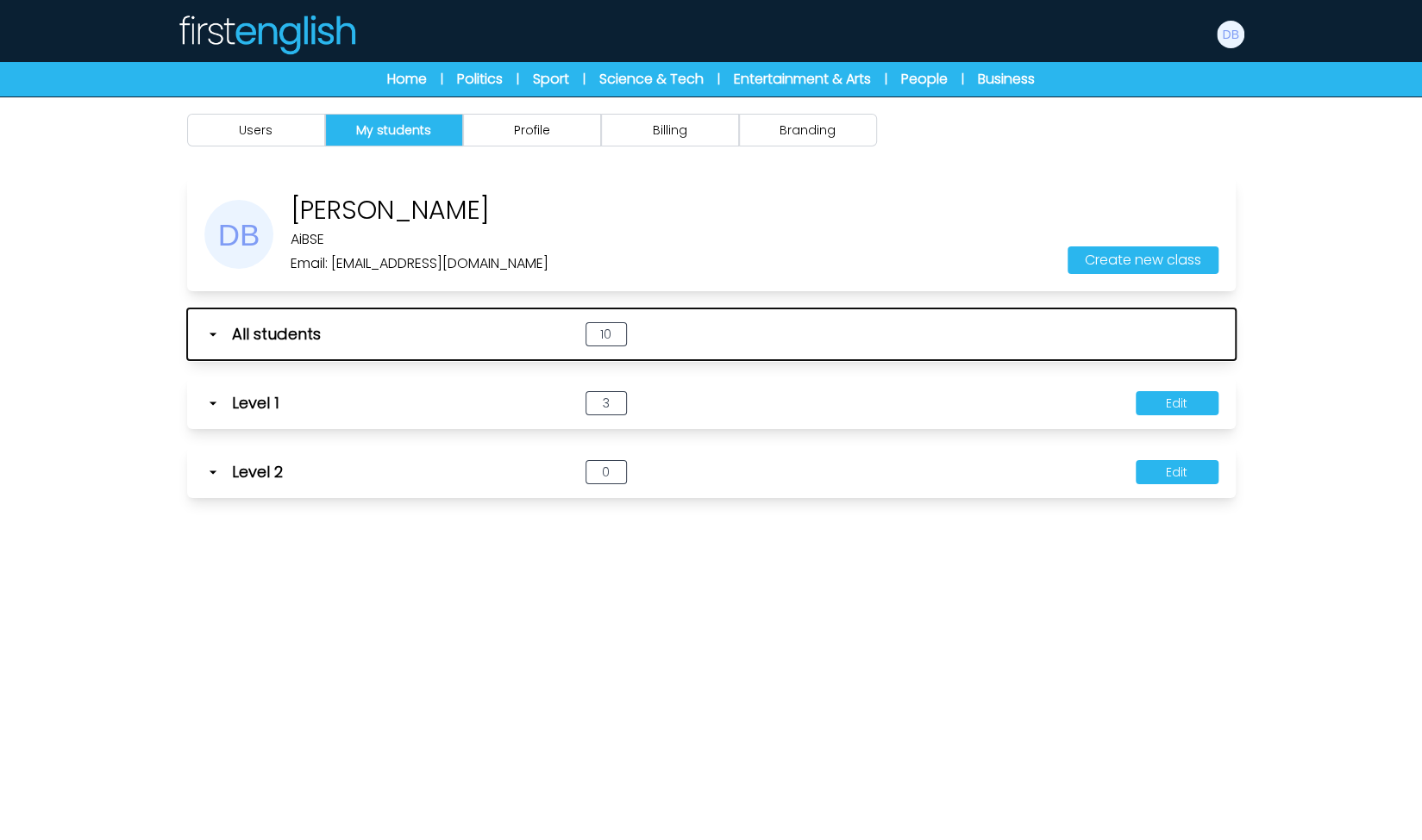
click at [226, 335] on div "All students" at bounding box center [373, 334] width 338 height 24
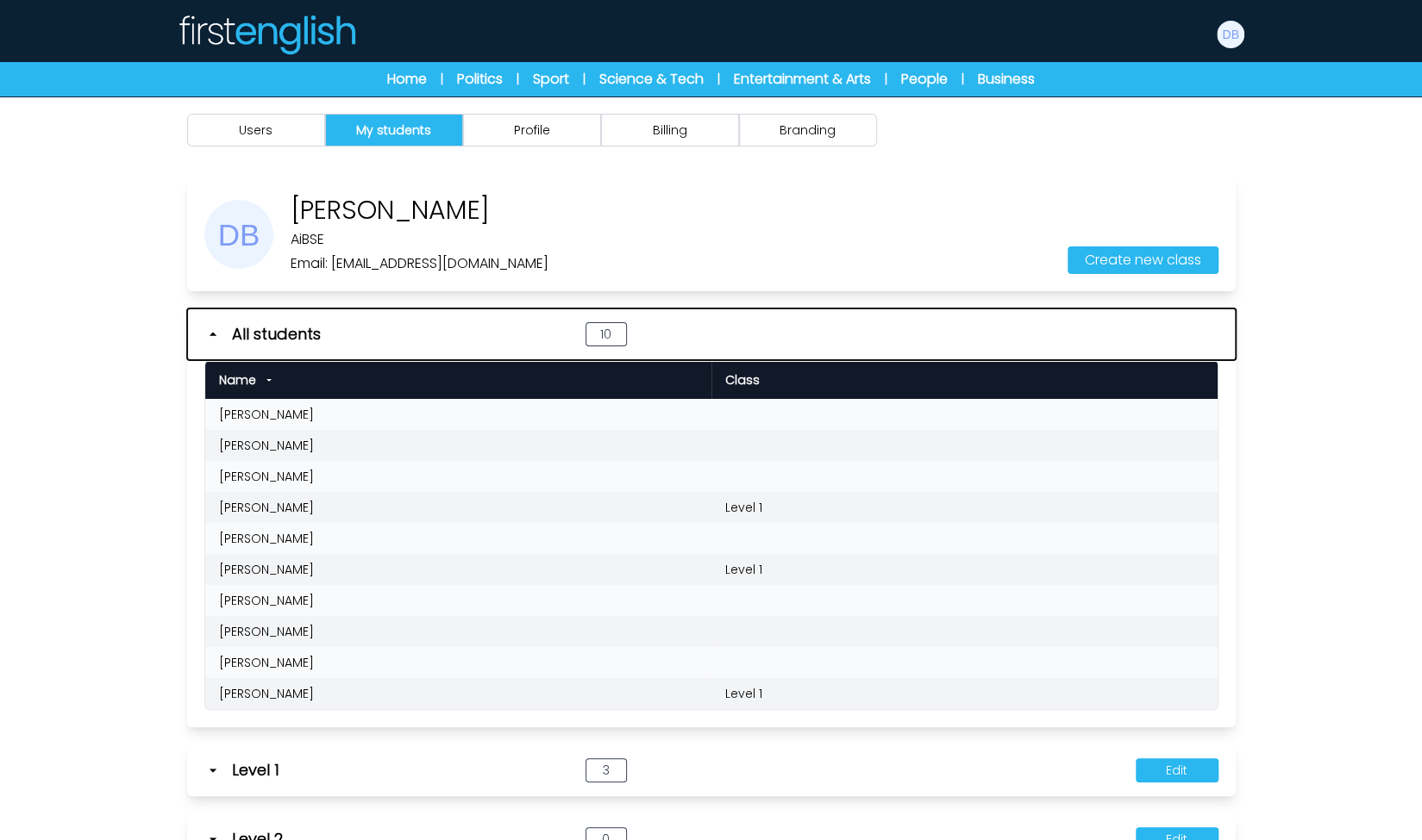
click at [226, 335] on div "All students" at bounding box center [373, 334] width 338 height 24
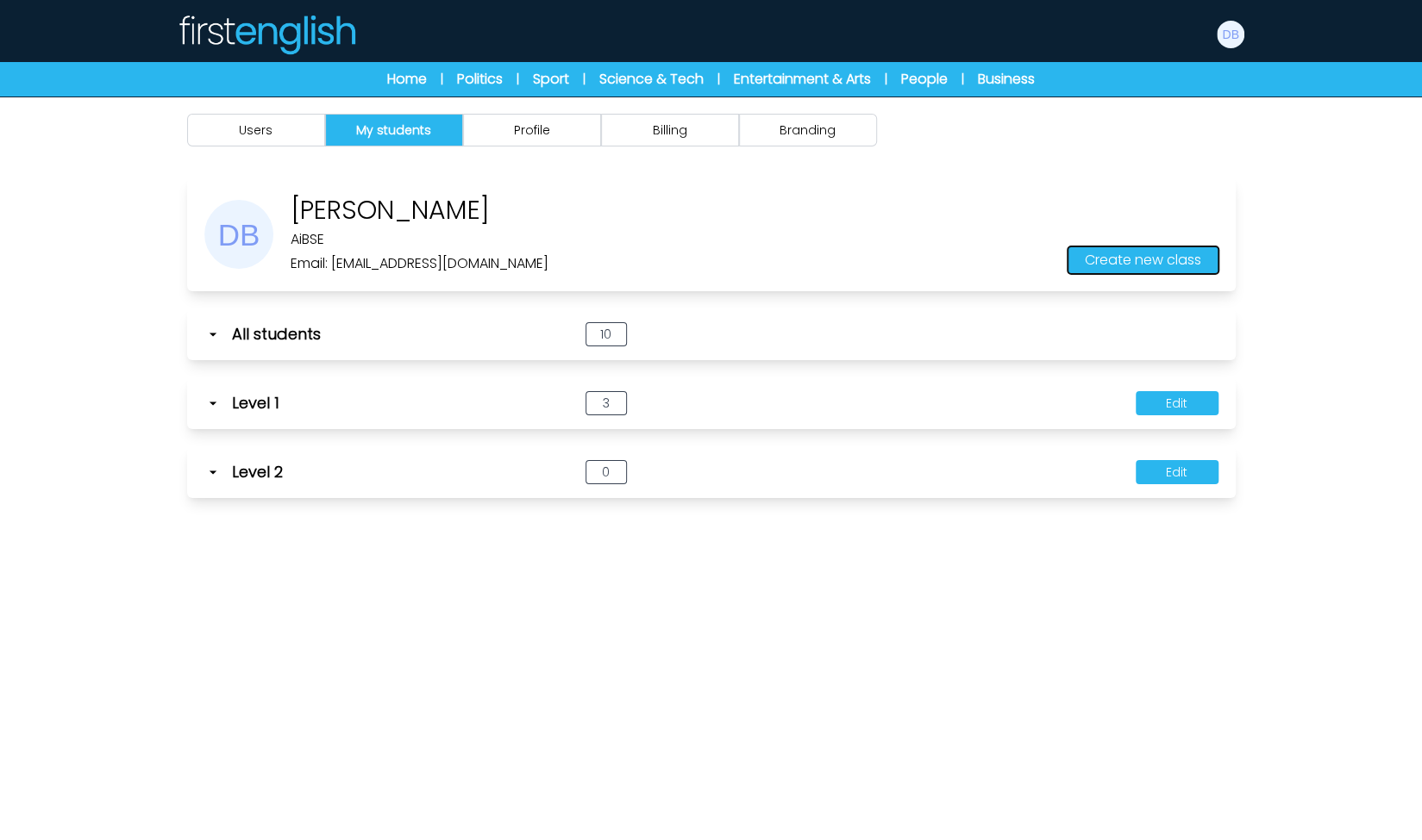
click at [1169, 256] on button "Create new class" at bounding box center [1143, 260] width 151 height 28
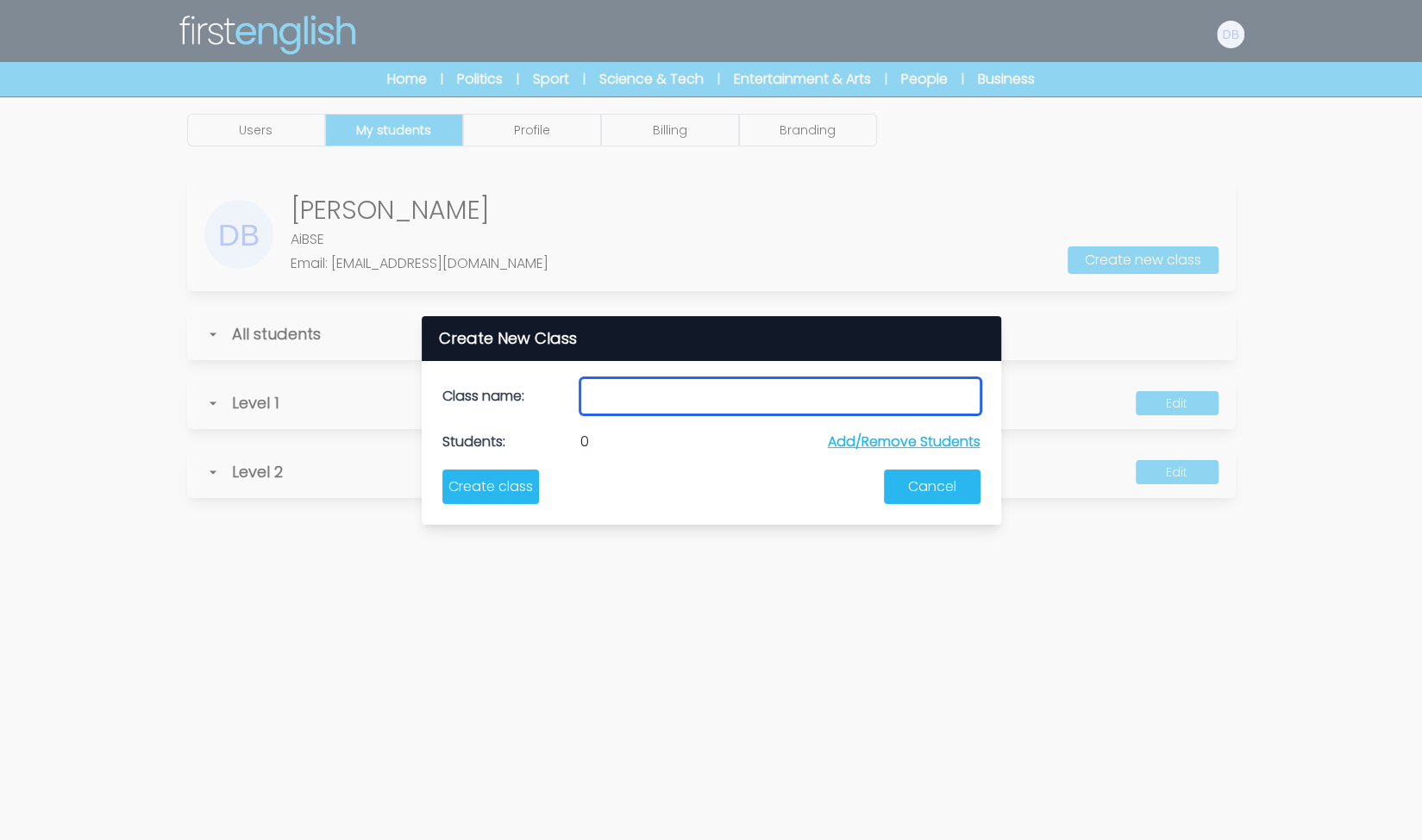
click at [688, 400] on input "text" at bounding box center [779, 397] width 400 height 36
type input "*******"
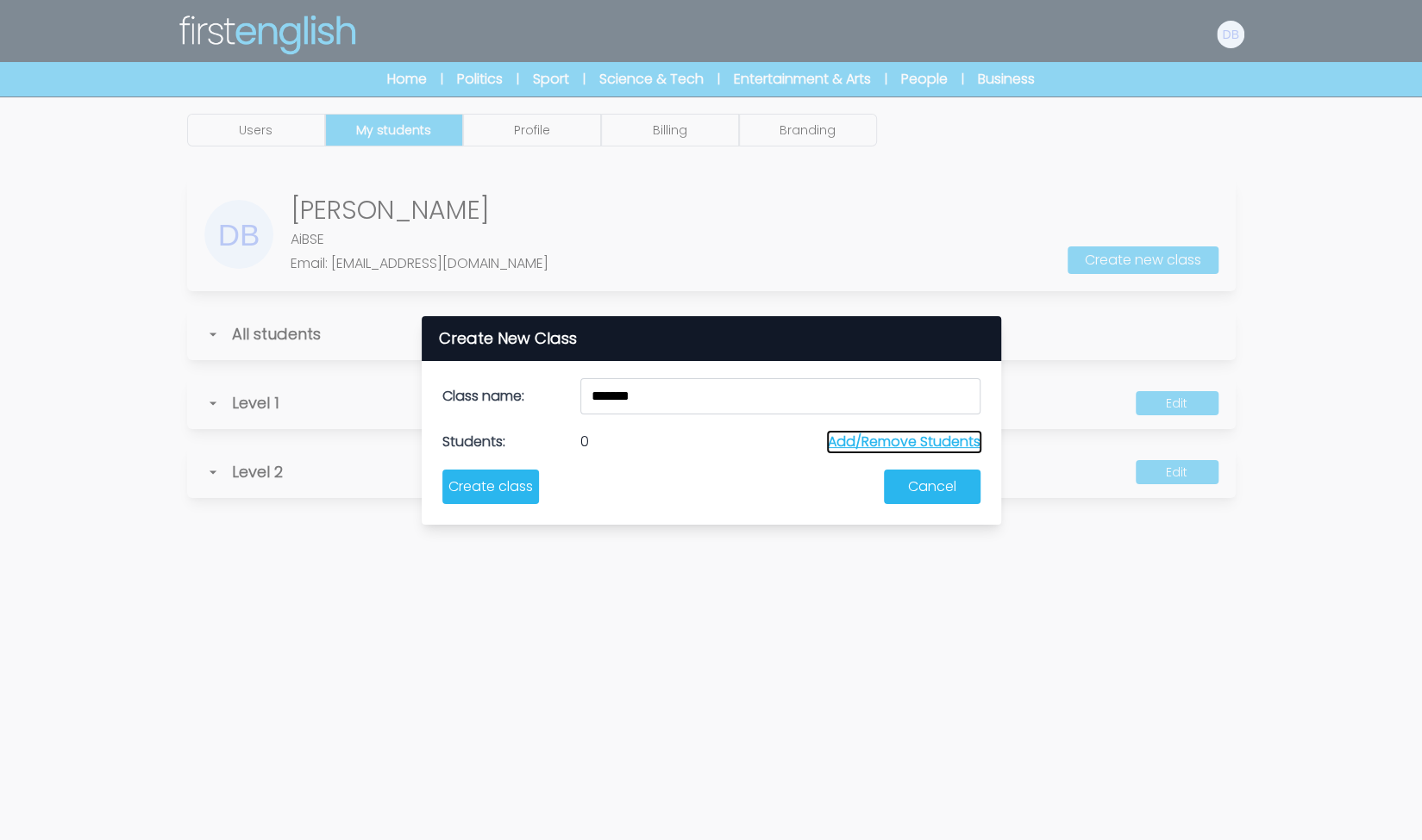
click at [871, 445] on button "Add/Remove Students" at bounding box center [904, 442] width 153 height 21
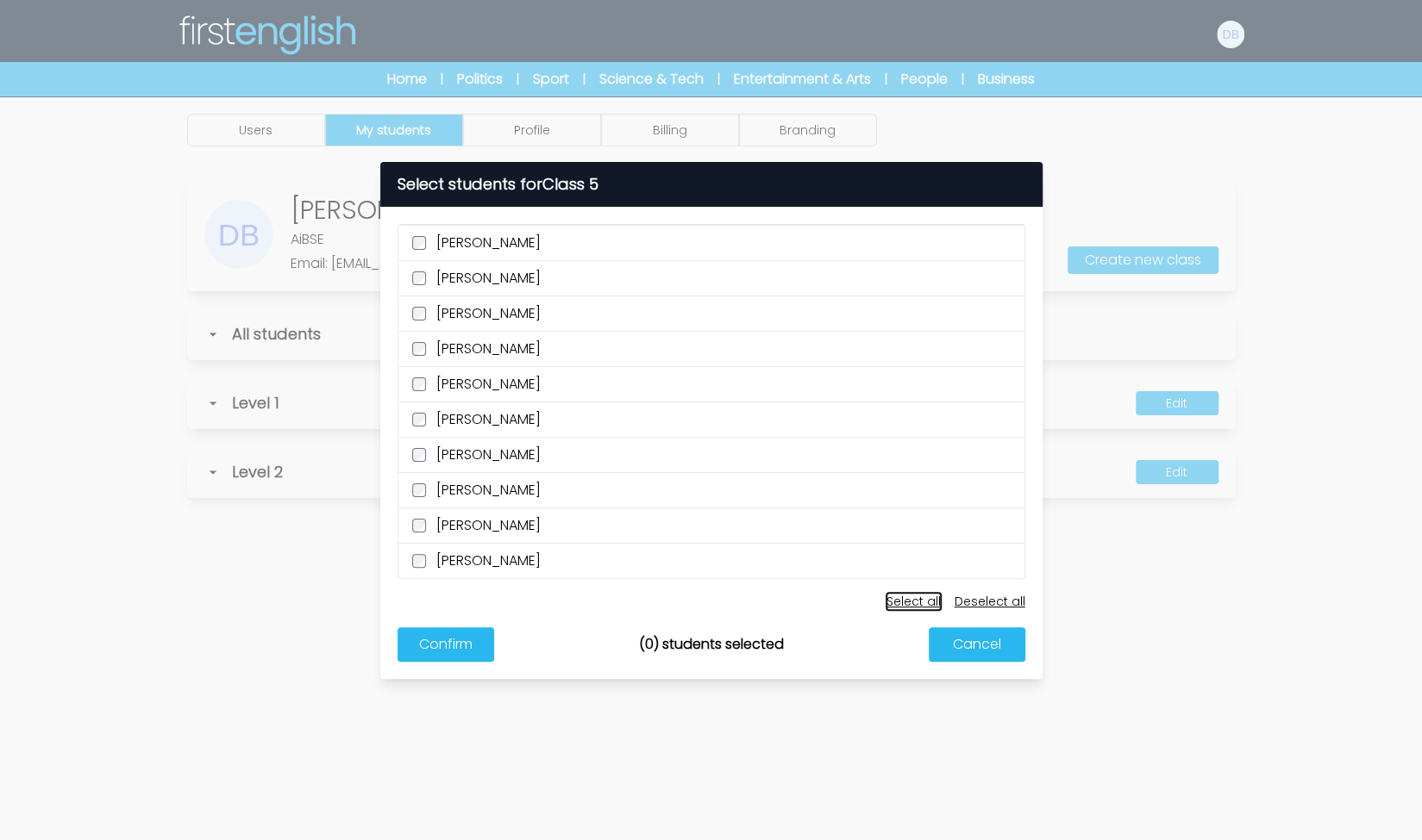
click at [917, 597] on button "Select all" at bounding box center [913, 602] width 54 height 17
click at [452, 651] on button "Confirm" at bounding box center [445, 645] width 96 height 34
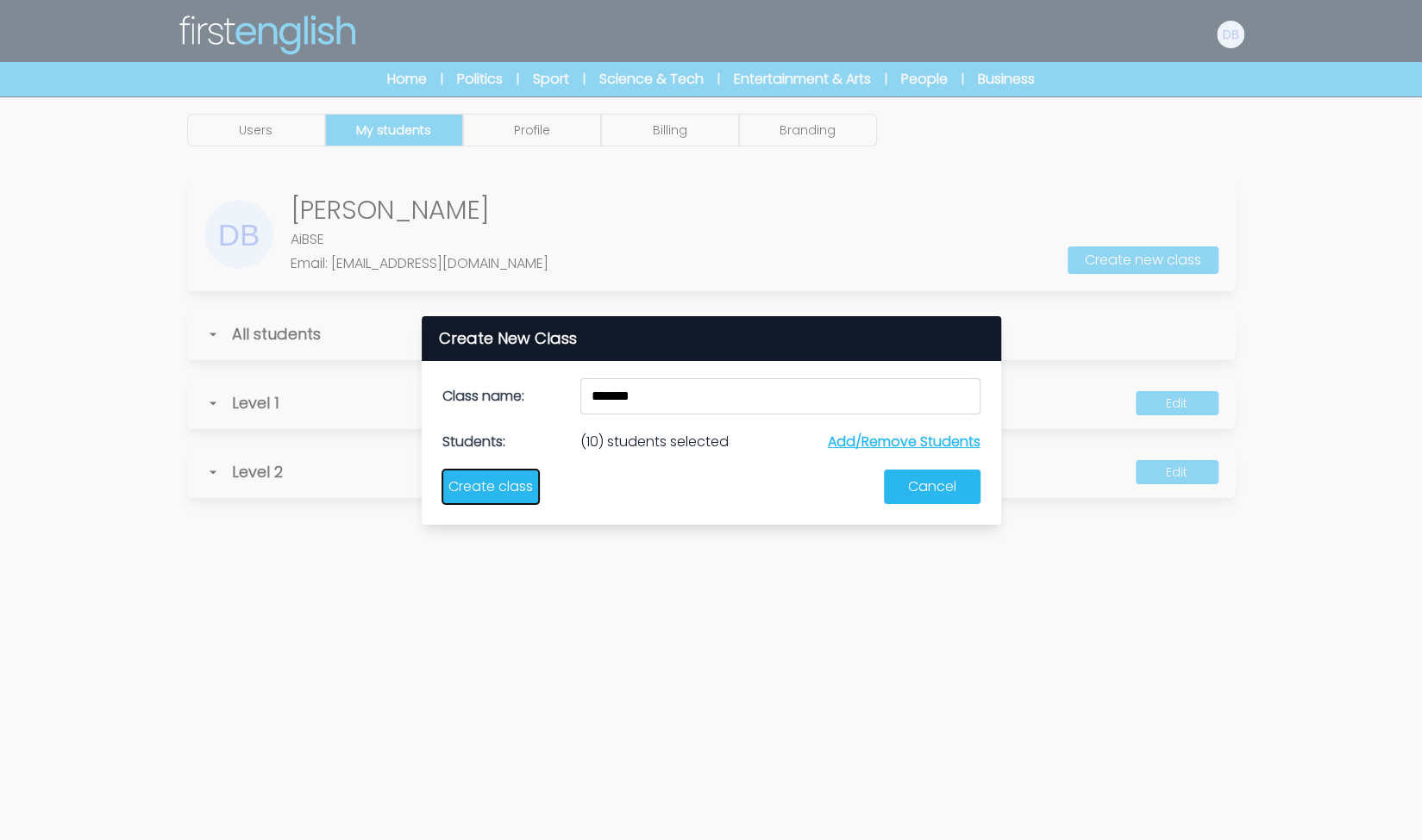
click at [507, 493] on button "Create class" at bounding box center [490, 487] width 96 height 34
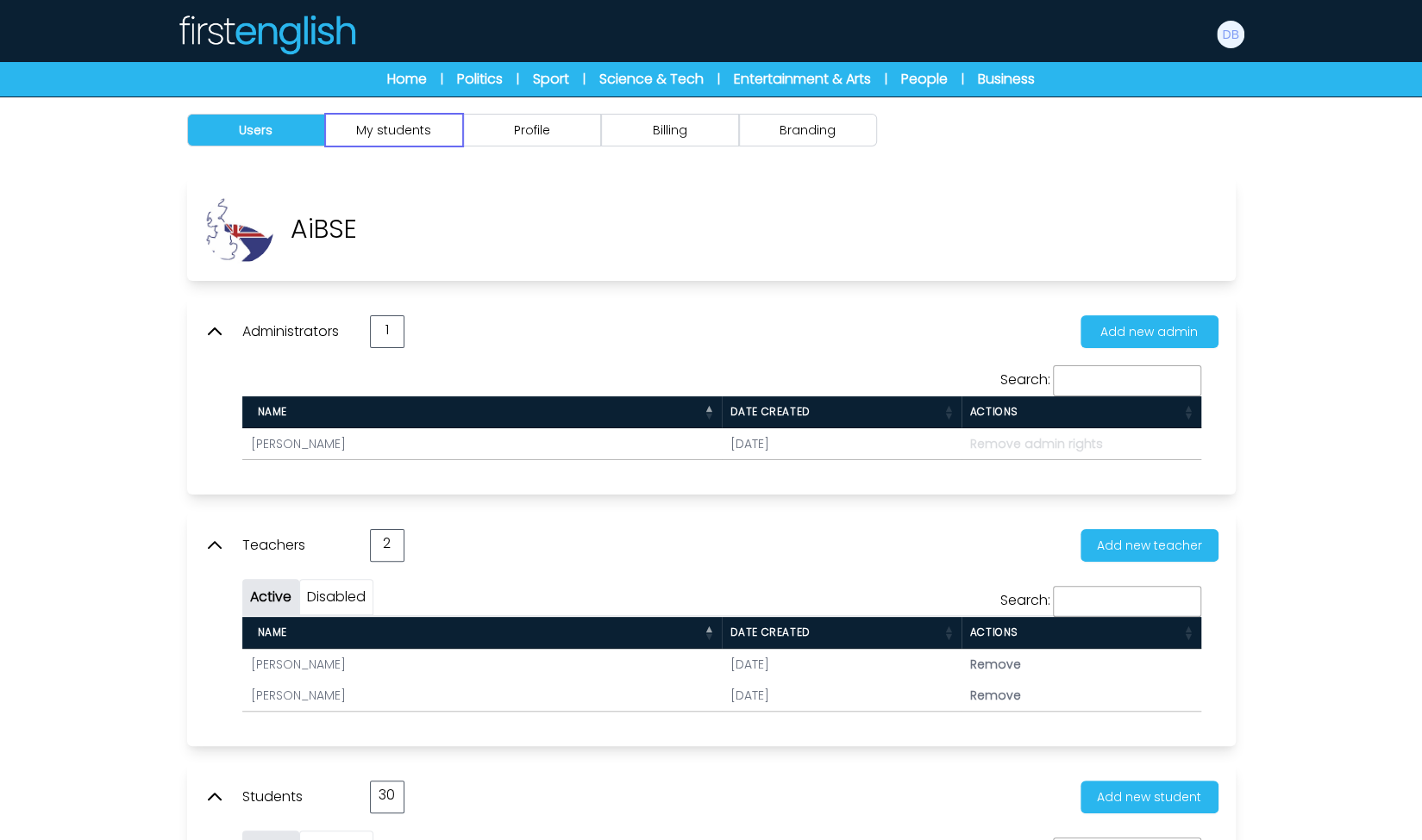
click at [419, 127] on button "My students" at bounding box center [394, 130] width 138 height 32
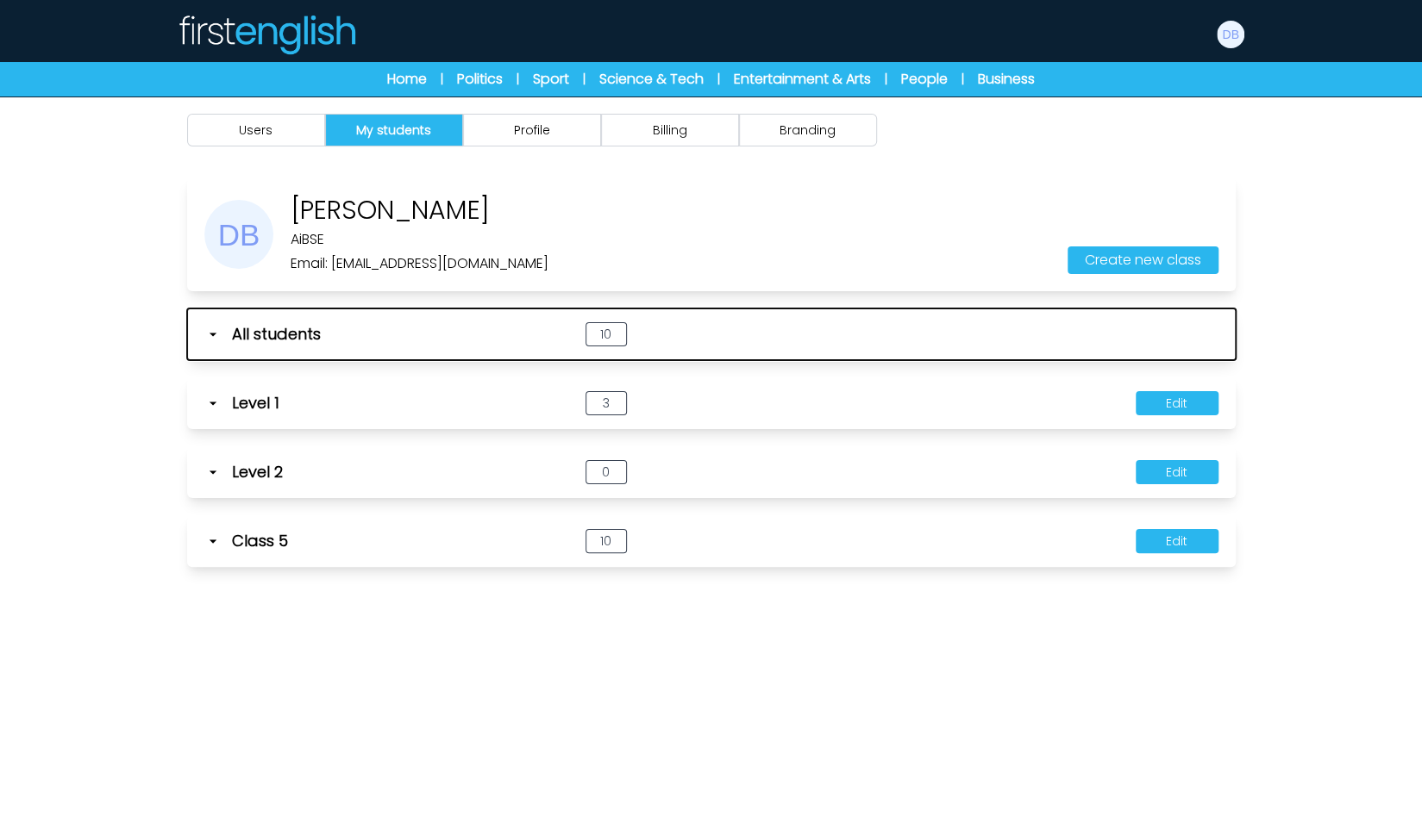
click at [315, 337] on span "All students" at bounding box center [276, 334] width 89 height 24
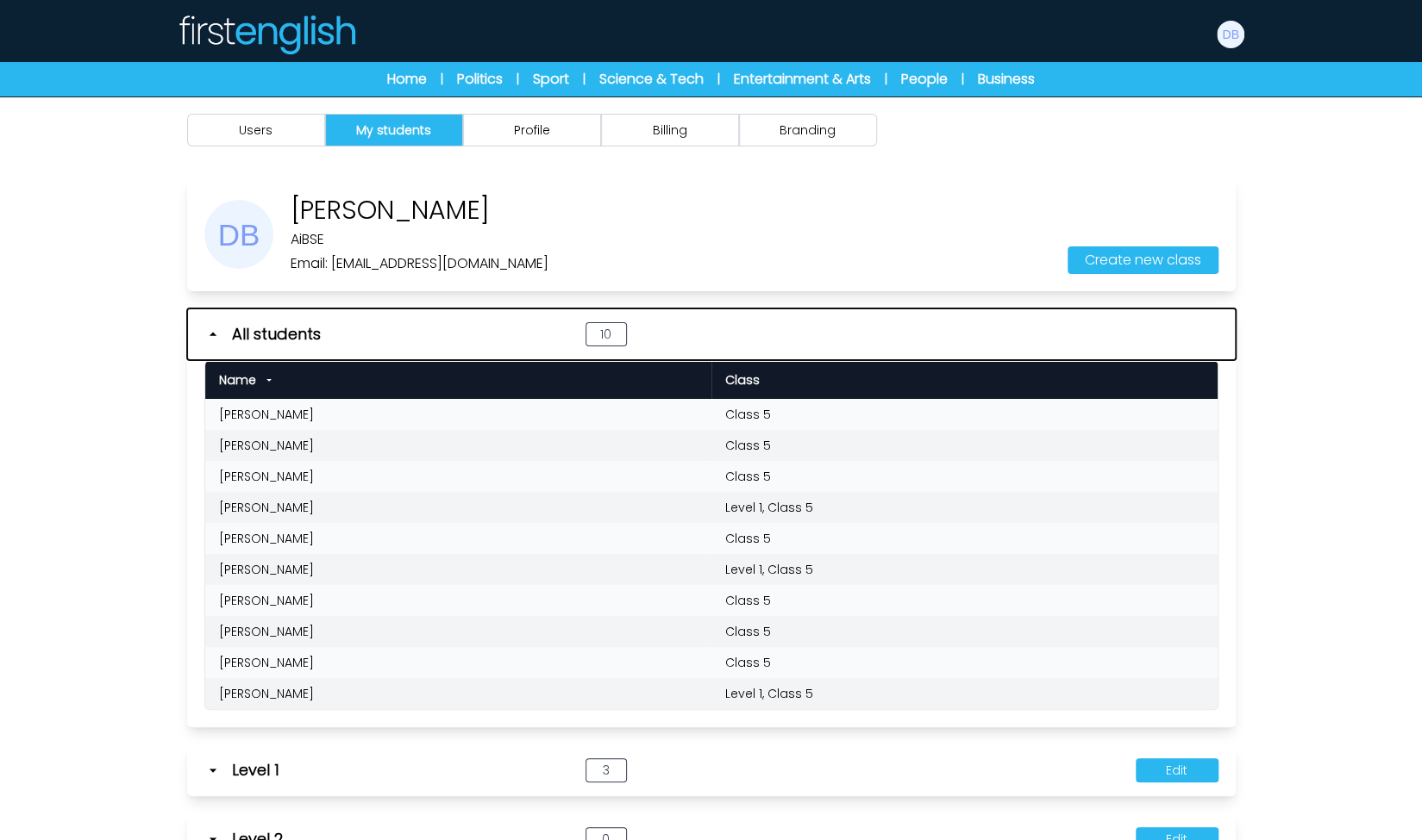
click at [315, 337] on span "All students" at bounding box center [276, 334] width 89 height 24
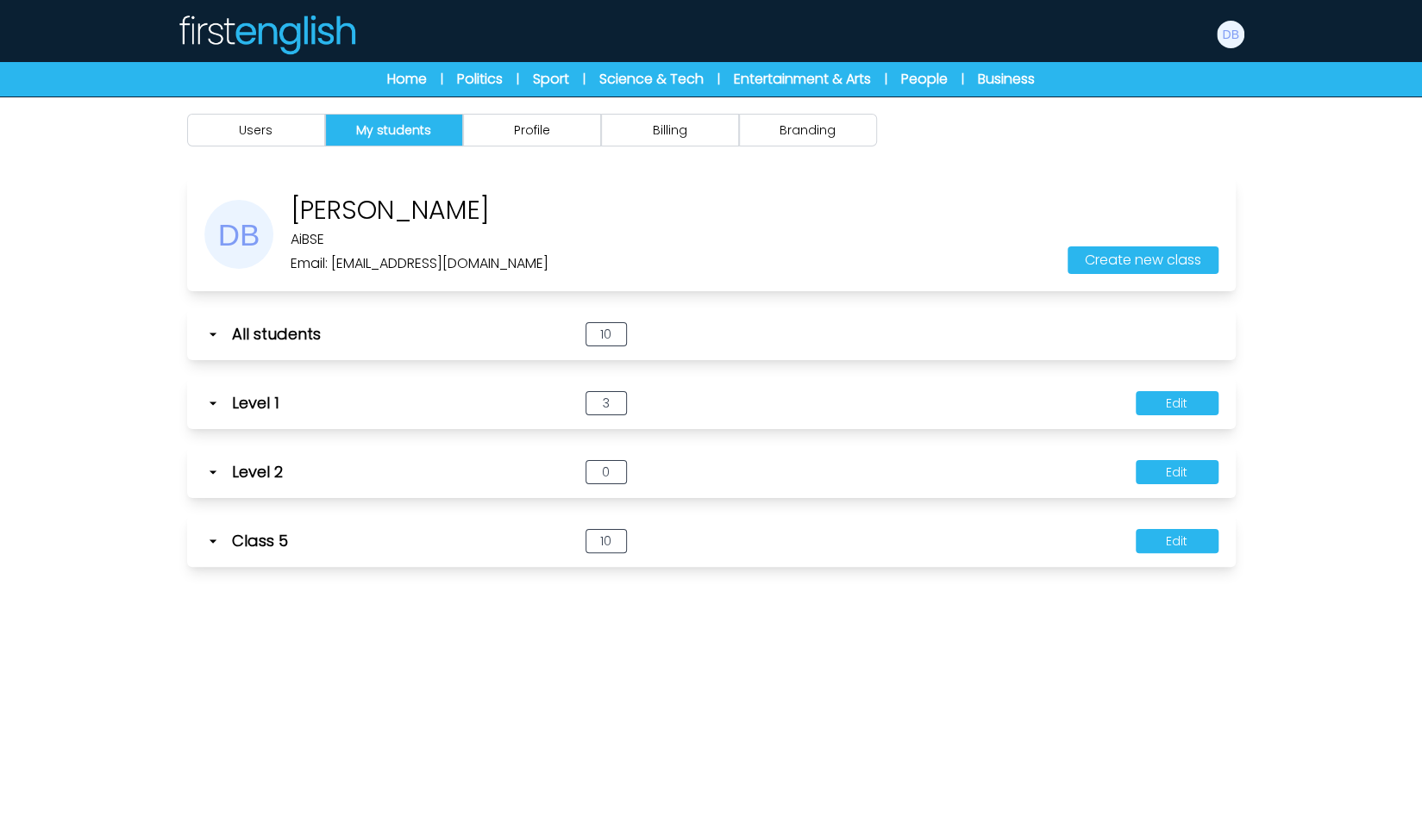
drag, startPoint x: 292, startPoint y: 215, endPoint x: 526, endPoint y: 211, distance: 234.0
click at [526, 211] on div "[PERSON_NAME] Email: [EMAIL_ADDRESS][DOMAIN_NAME] Create new class" at bounding box center [711, 234] width 1048 height 113
click at [587, 221] on div "[PERSON_NAME] Email: [EMAIL_ADDRESS][DOMAIN_NAME] Create new class" at bounding box center [711, 234] width 1048 height 113
click at [219, 406] on icon at bounding box center [213, 403] width 17 height 17
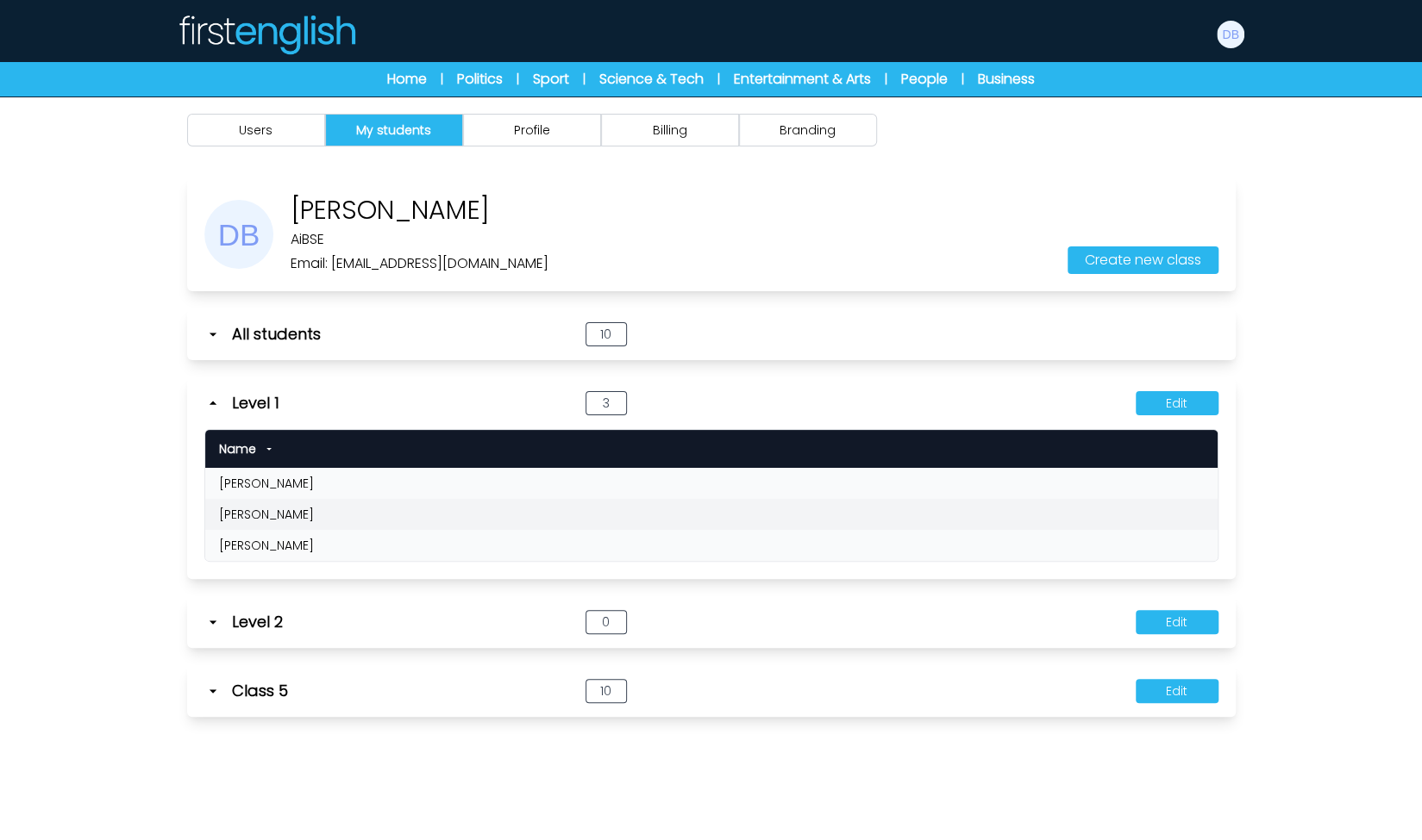
drag, startPoint x: 219, startPoint y: 406, endPoint x: 259, endPoint y: 230, distance: 180.5
click at [219, 404] on icon at bounding box center [213, 403] width 17 height 17
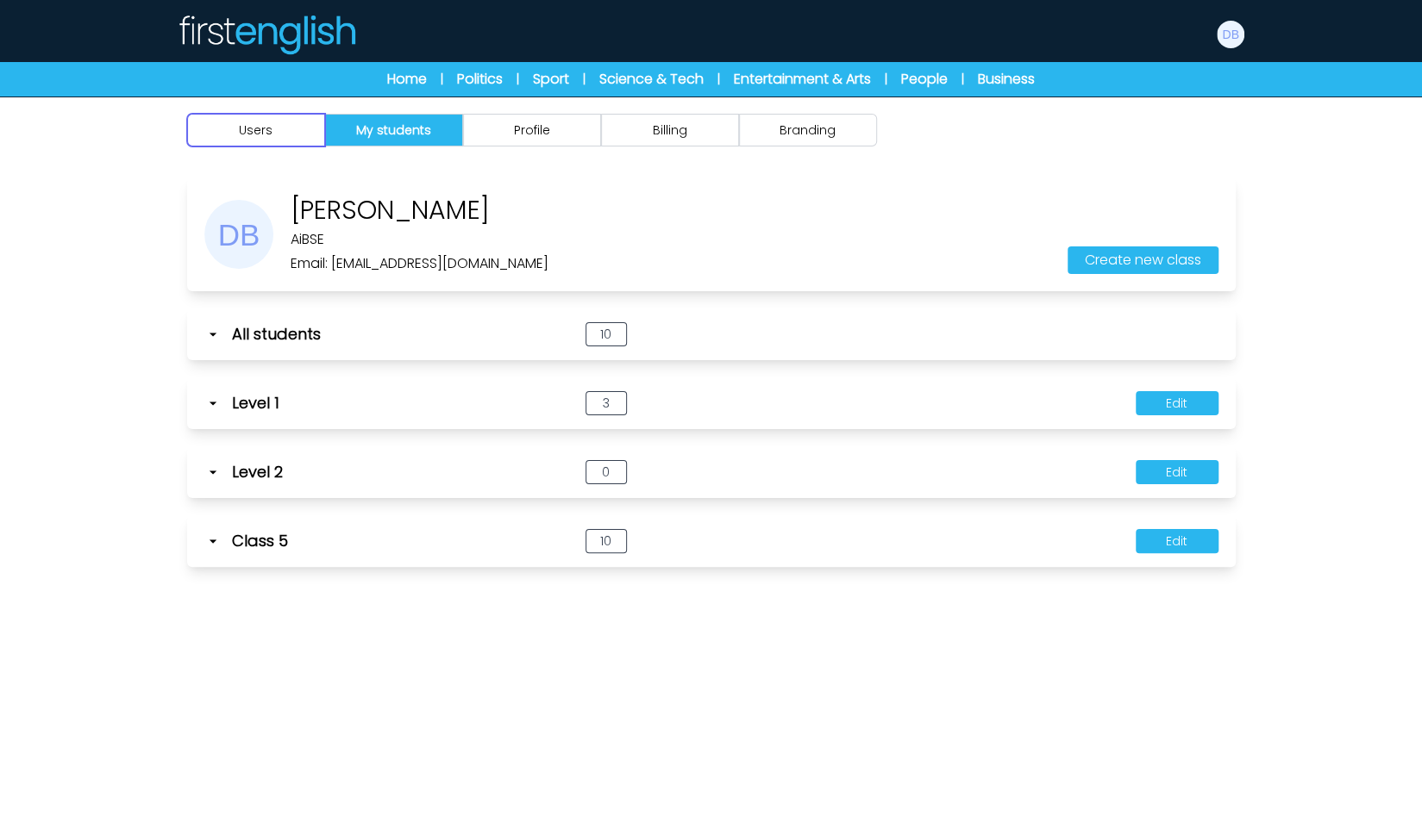
click at [300, 118] on button "Users" at bounding box center [256, 130] width 138 height 32
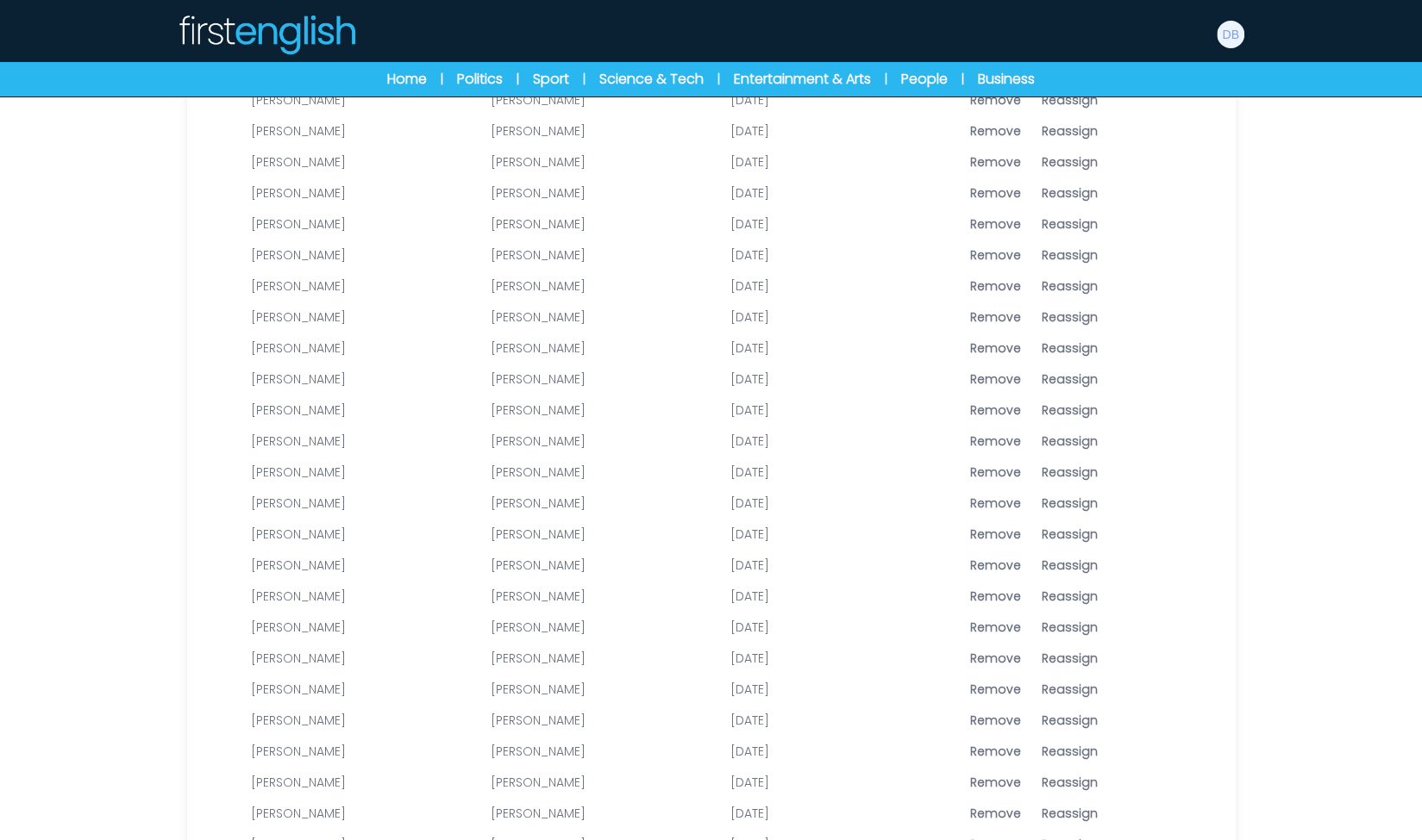
scroll to position [948, 0]
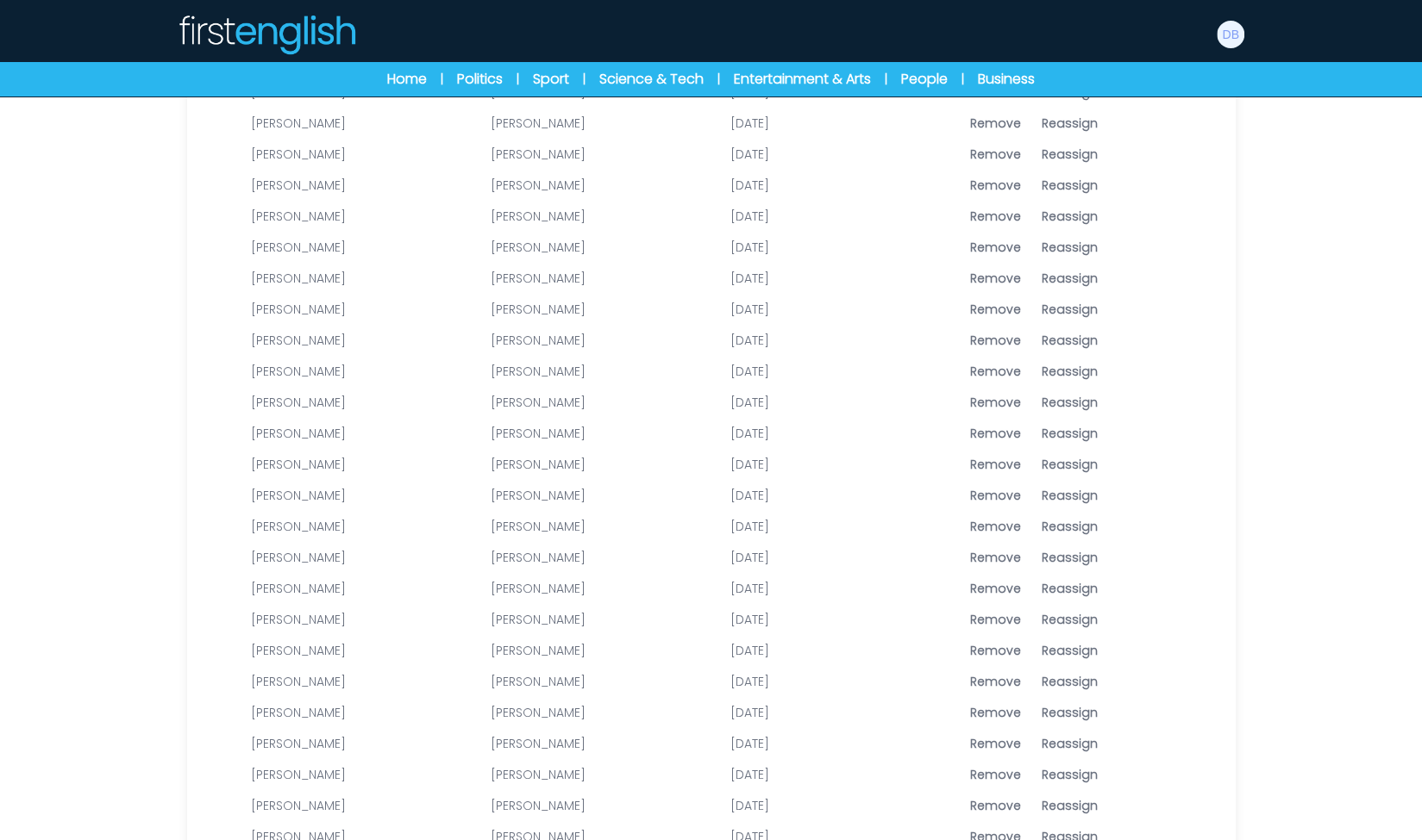
click at [1069, 682] on span "Reassign" at bounding box center [1069, 682] width 56 height 17
type input "********"
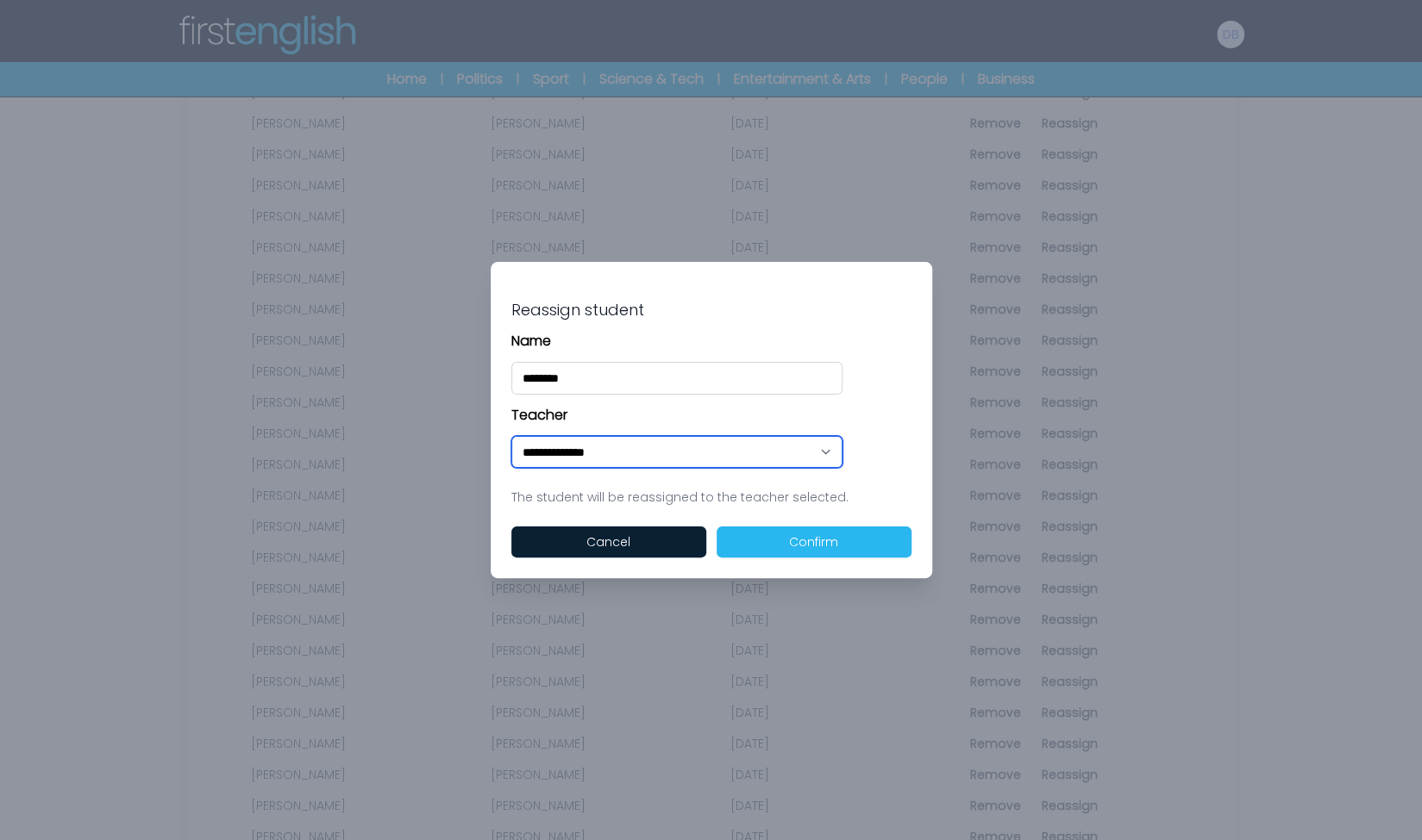
click at [651, 458] on select "**********" at bounding box center [676, 451] width 331 height 31
select select "****"
click at [511, 436] on select "**********" at bounding box center [676, 451] width 331 height 31
click at [781, 543] on button "Confirm" at bounding box center [814, 542] width 195 height 31
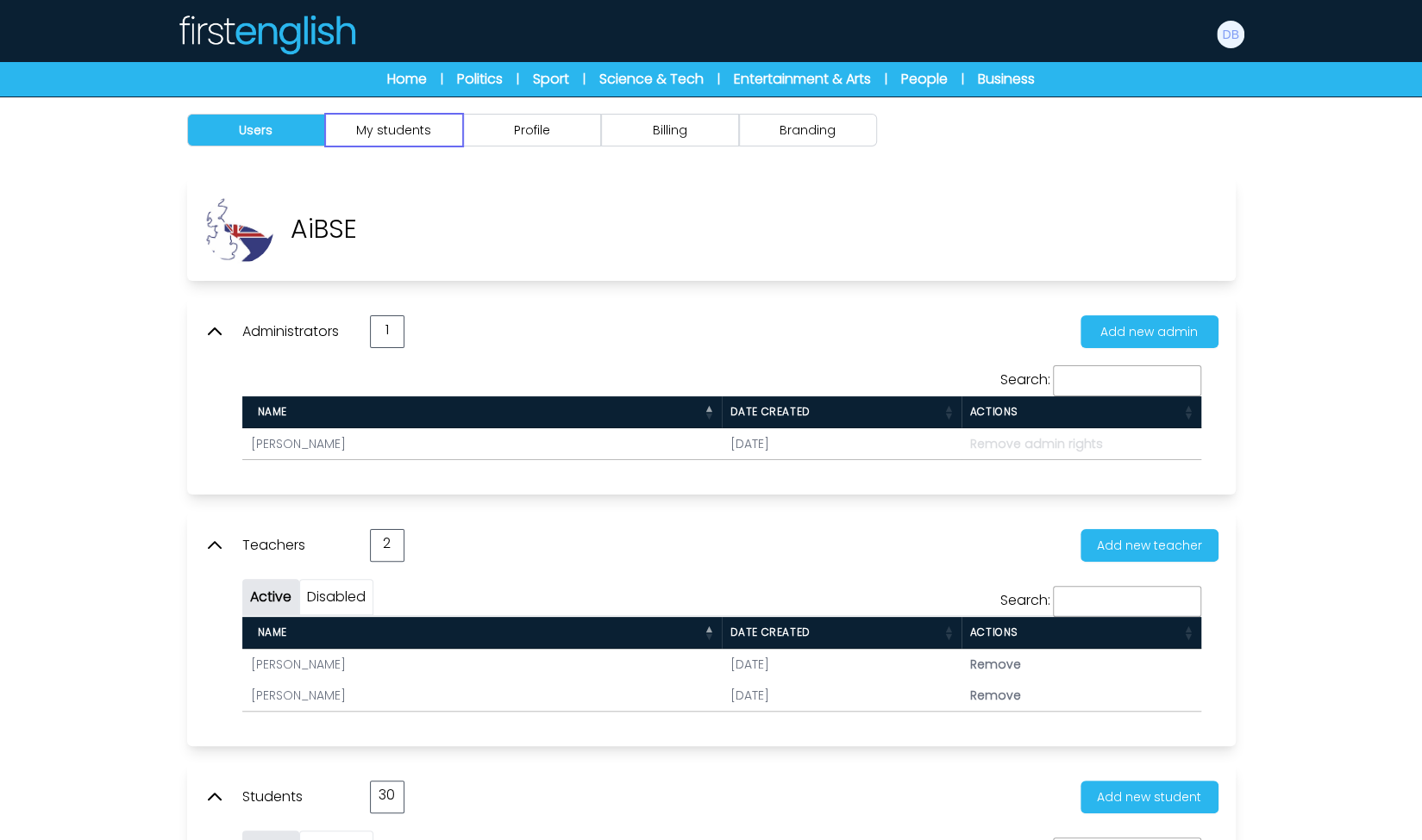
click at [373, 125] on button "My students" at bounding box center [394, 130] width 138 height 32
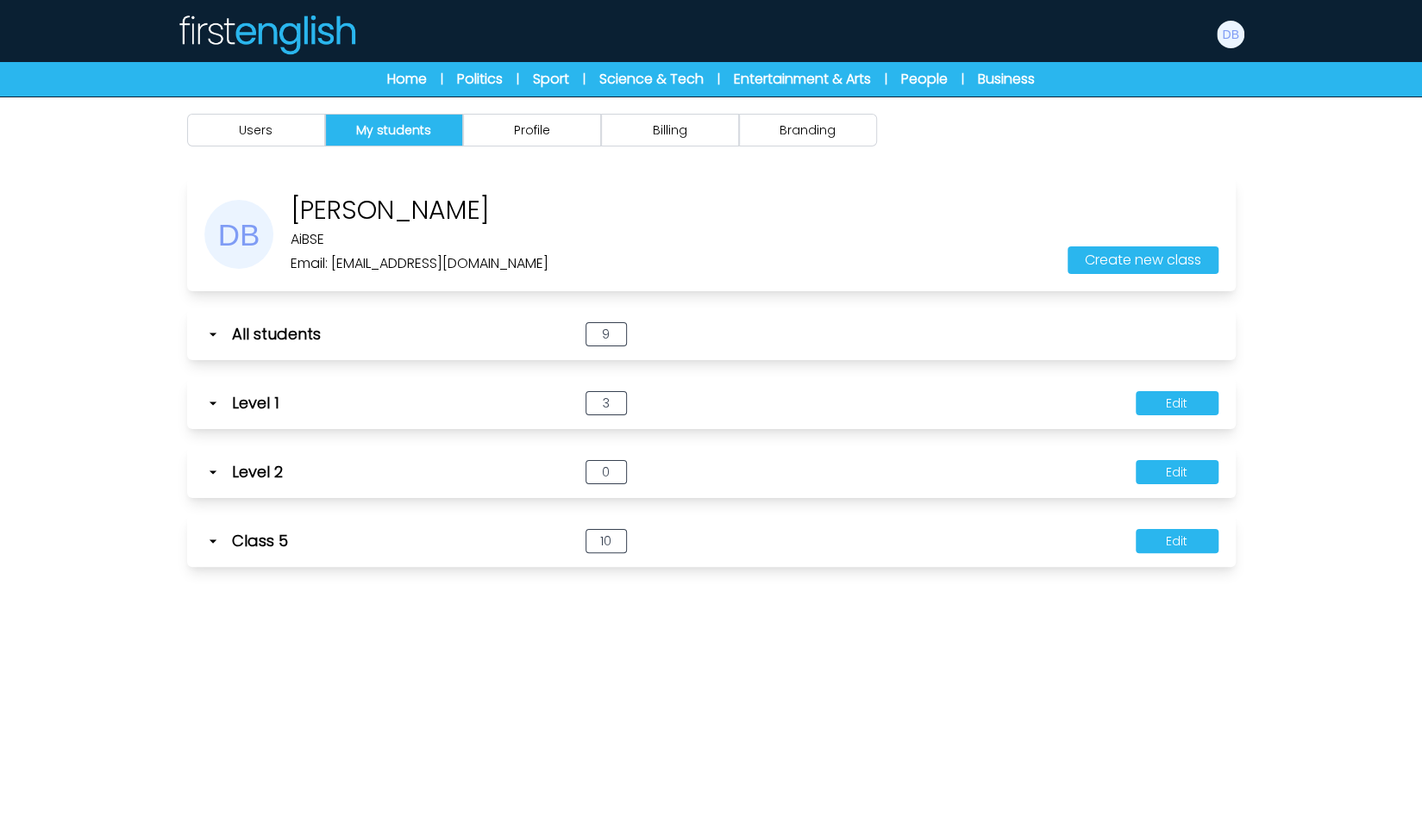
click at [215, 400] on icon at bounding box center [213, 403] width 17 height 17
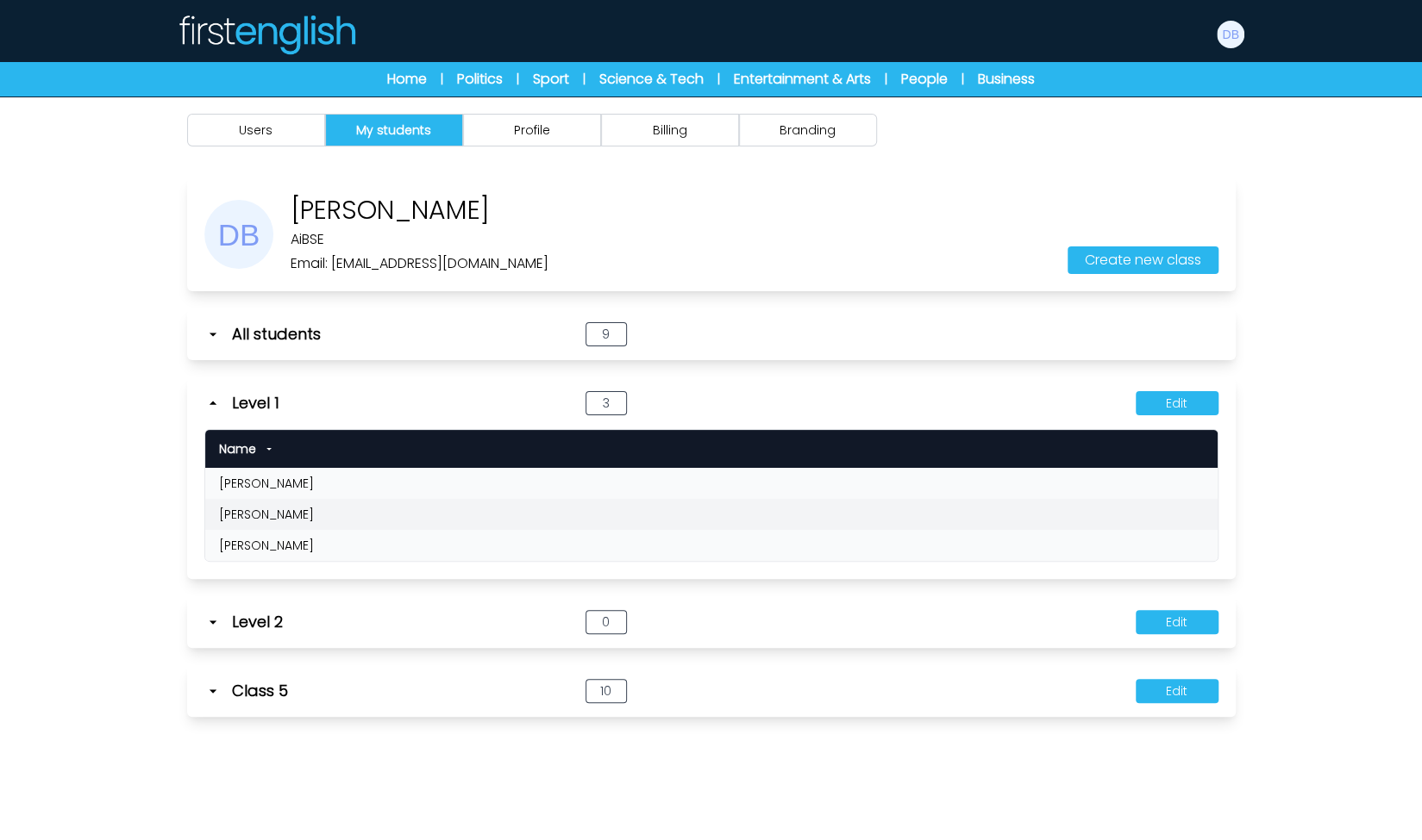
click at [215, 400] on icon at bounding box center [213, 403] width 17 height 17
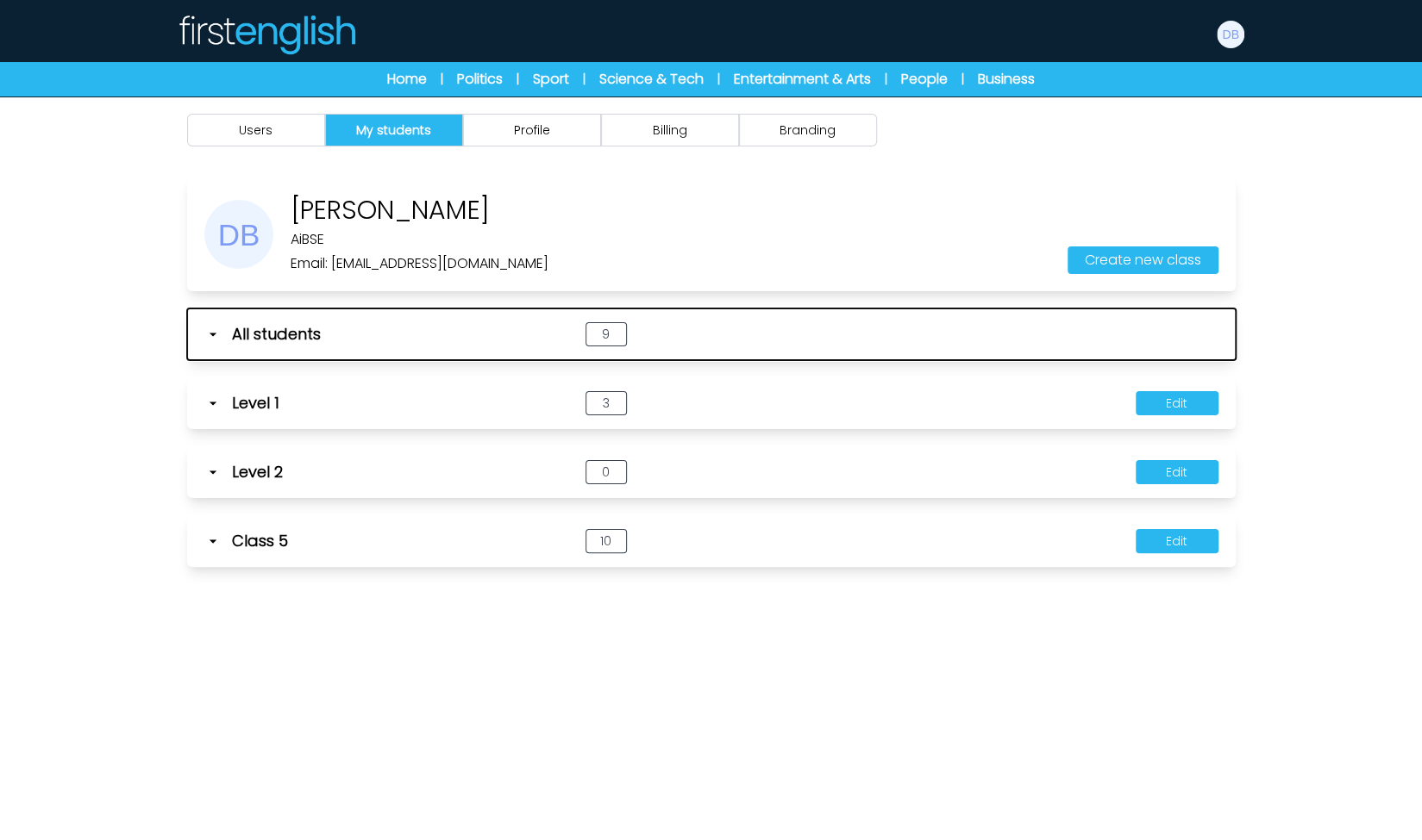
click at [223, 328] on div "All students" at bounding box center [373, 334] width 338 height 24
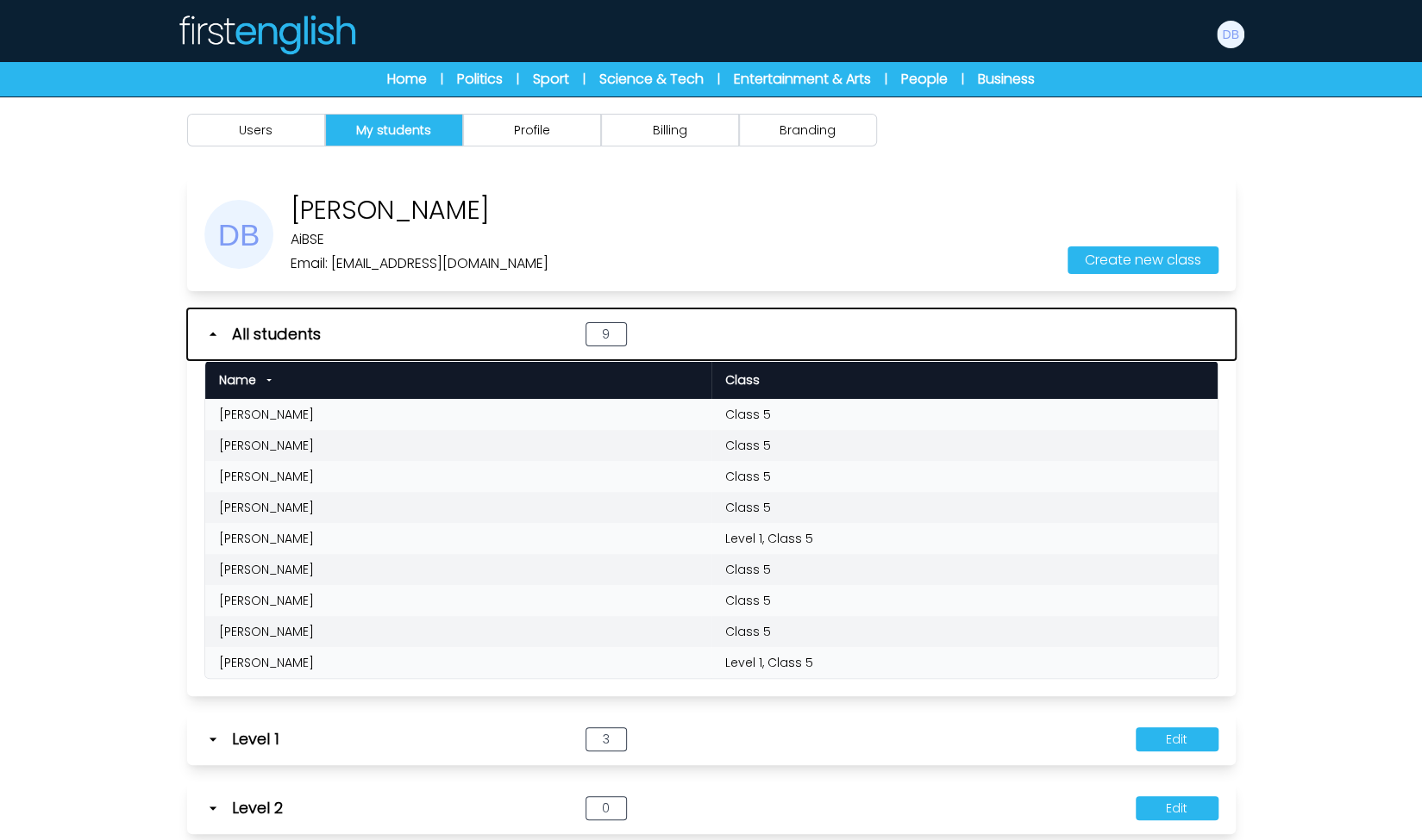
click at [223, 328] on div "All students" at bounding box center [373, 334] width 338 height 24
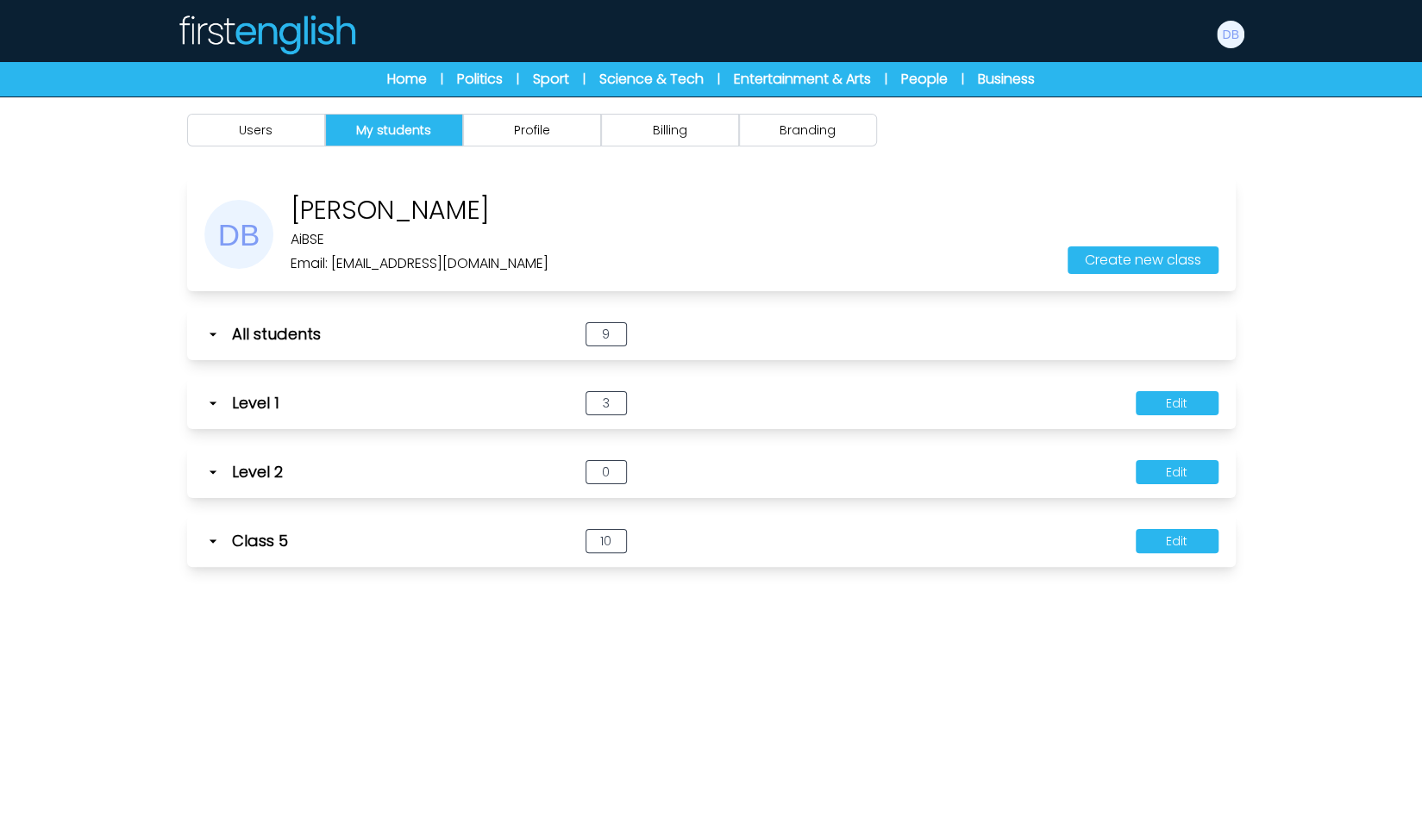
click at [217, 400] on icon at bounding box center [213, 403] width 17 height 17
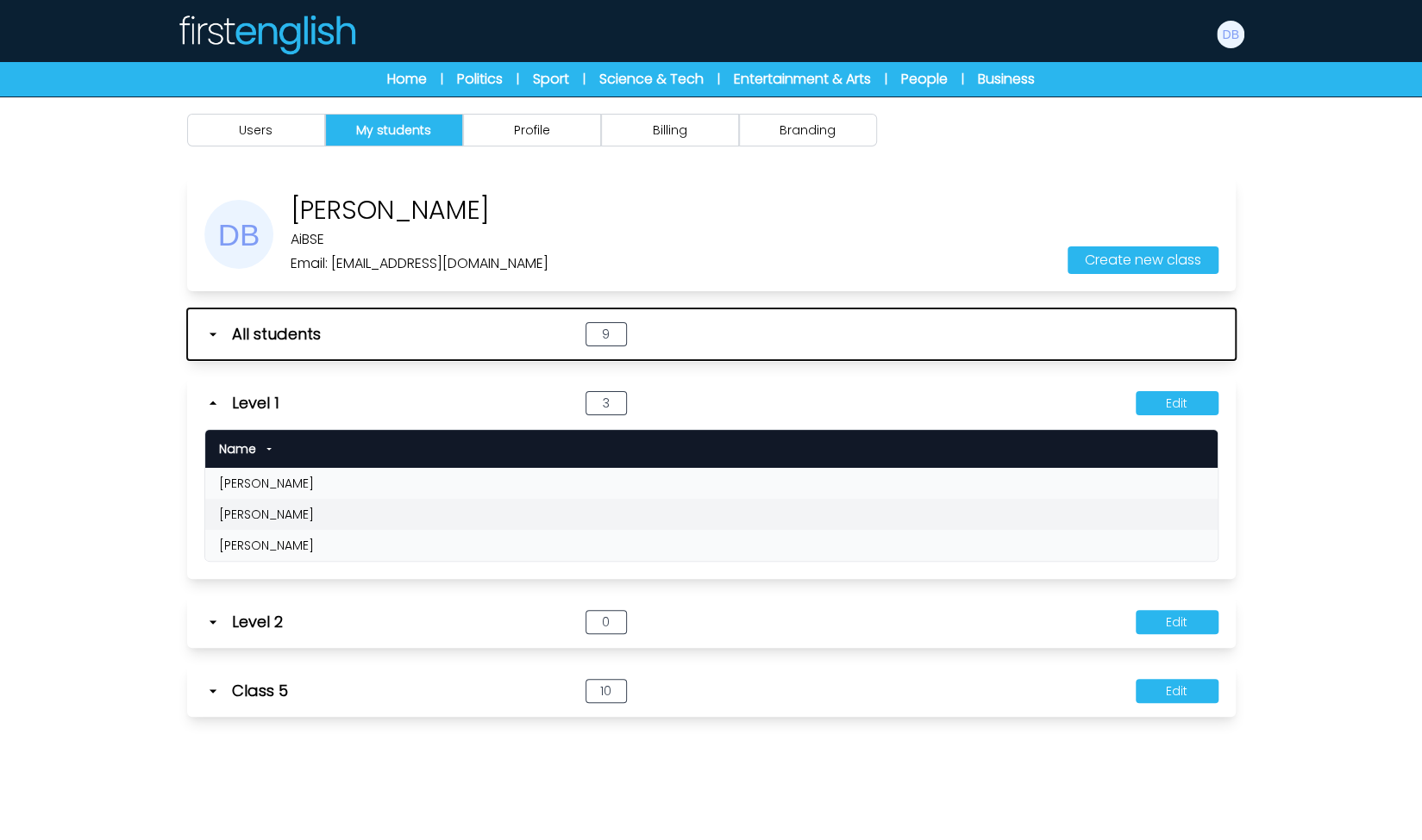
click at [216, 337] on icon "button" at bounding box center [213, 335] width 17 height 17
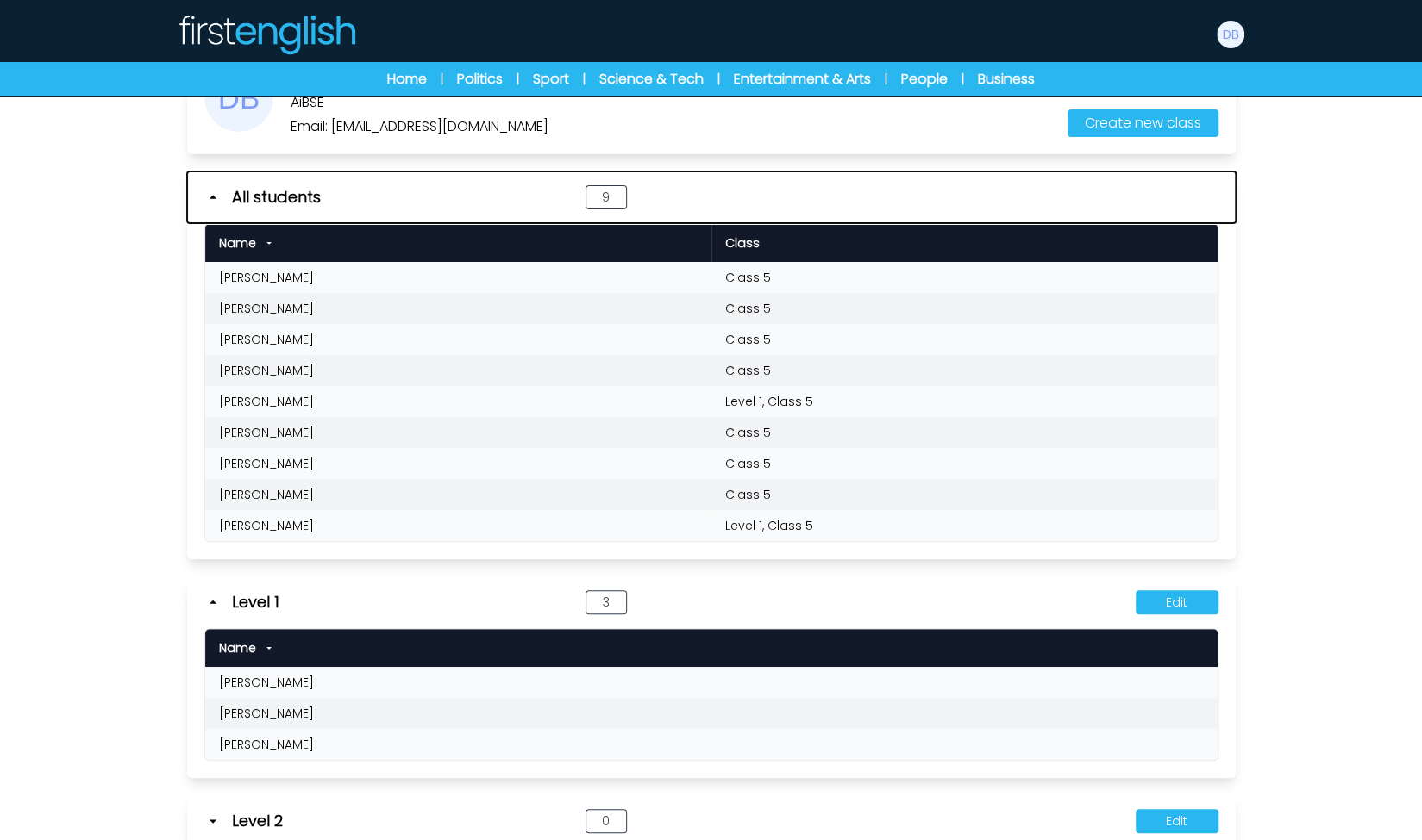
scroll to position [173, 0]
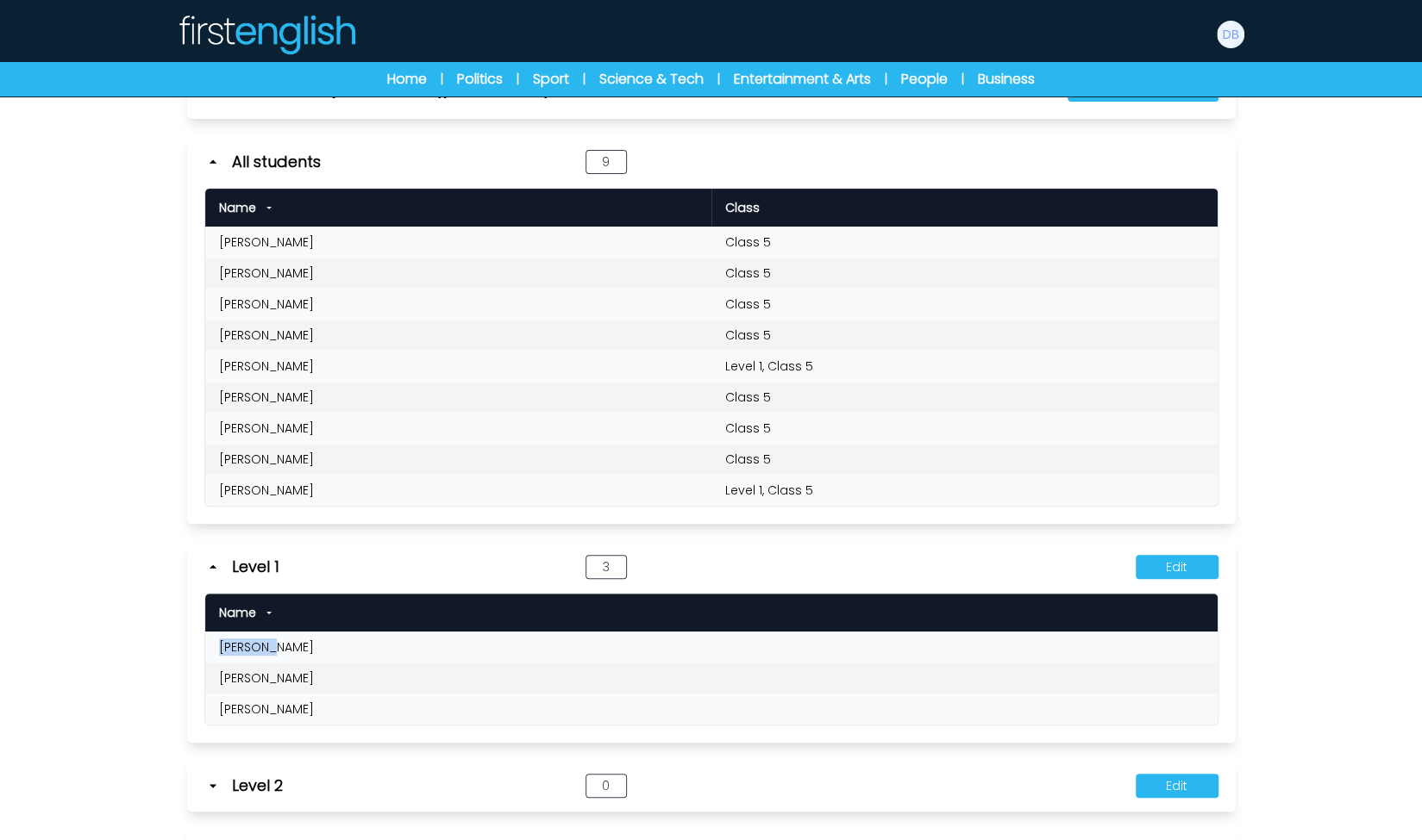
drag, startPoint x: 205, startPoint y: 647, endPoint x: 288, endPoint y: 645, distance: 83.0
click at [288, 645] on td "[PERSON_NAME]" at bounding box center [711, 647] width 1012 height 31
click at [1160, 566] on button "Edit" at bounding box center [1177, 566] width 83 height 24
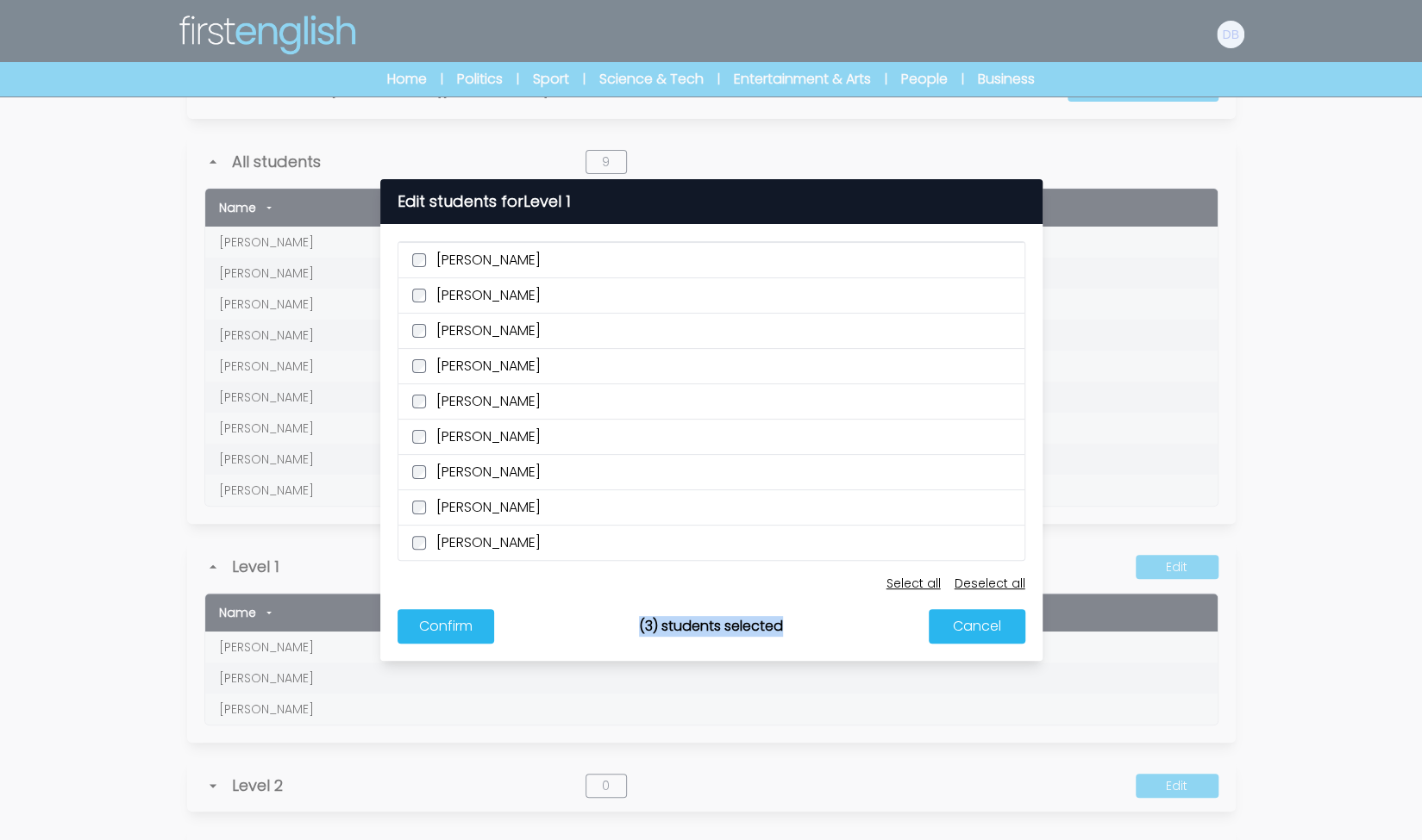
drag, startPoint x: 635, startPoint y: 629, endPoint x: 784, endPoint y: 626, distance: 149.0
click at [784, 626] on div "Confirm (3) students selected Cancel" at bounding box center [711, 635] width 662 height 51
click at [471, 637] on button "Confirm" at bounding box center [445, 626] width 96 height 34
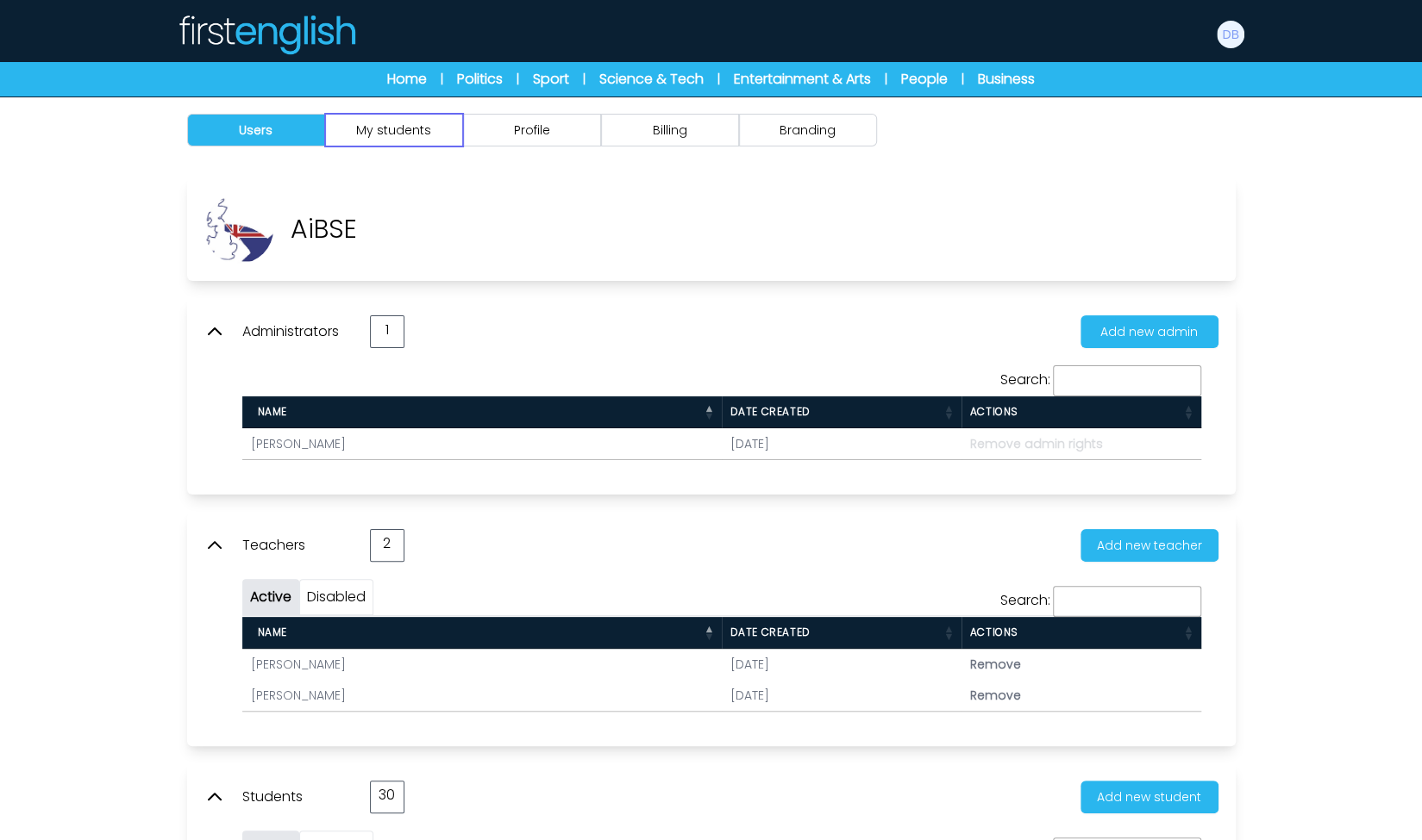
click at [427, 129] on button "My students" at bounding box center [394, 130] width 138 height 32
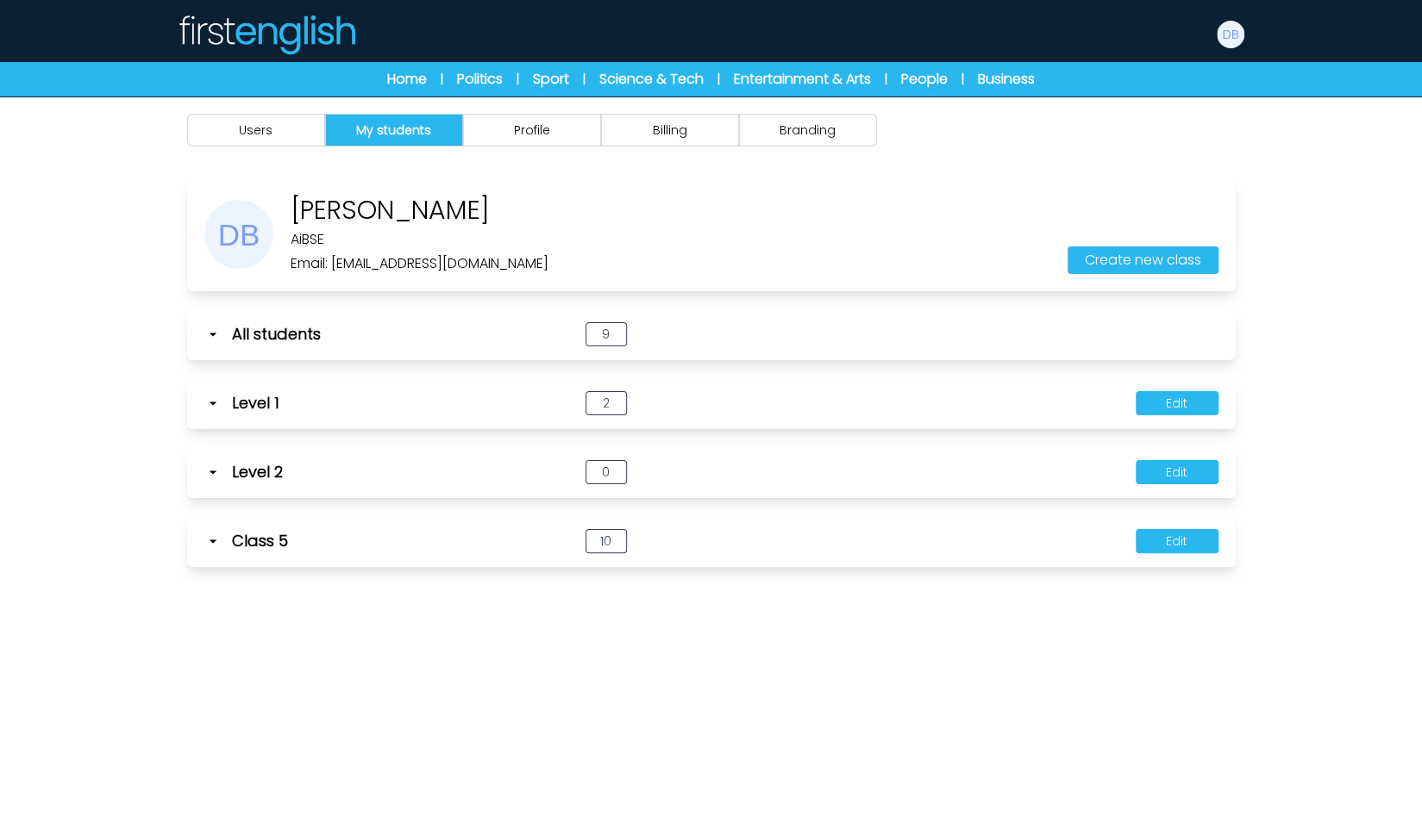
click at [216, 409] on icon at bounding box center [213, 403] width 17 height 17
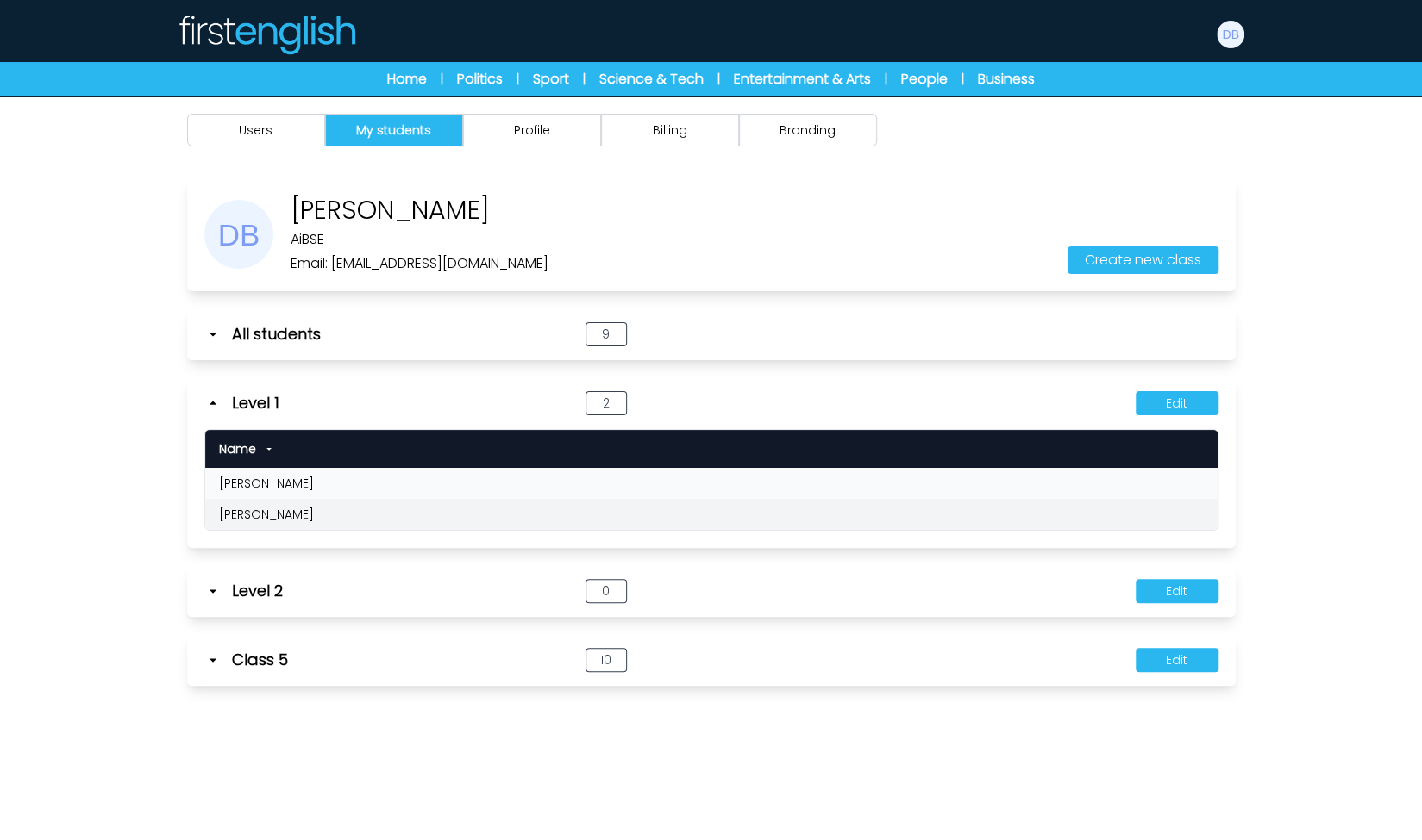
click at [216, 407] on icon at bounding box center [213, 403] width 17 height 17
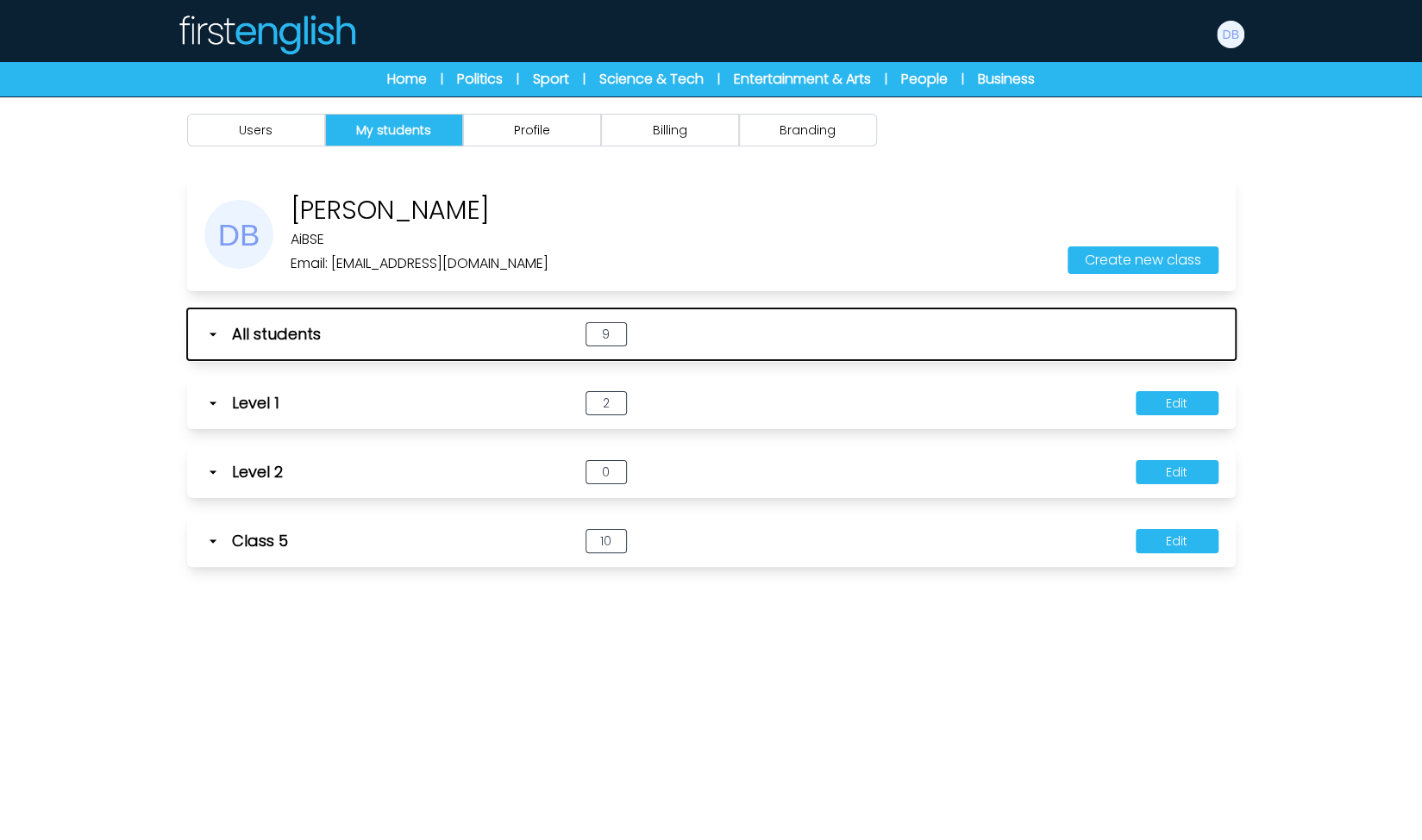
click at [216, 337] on icon "button" at bounding box center [213, 335] width 17 height 17
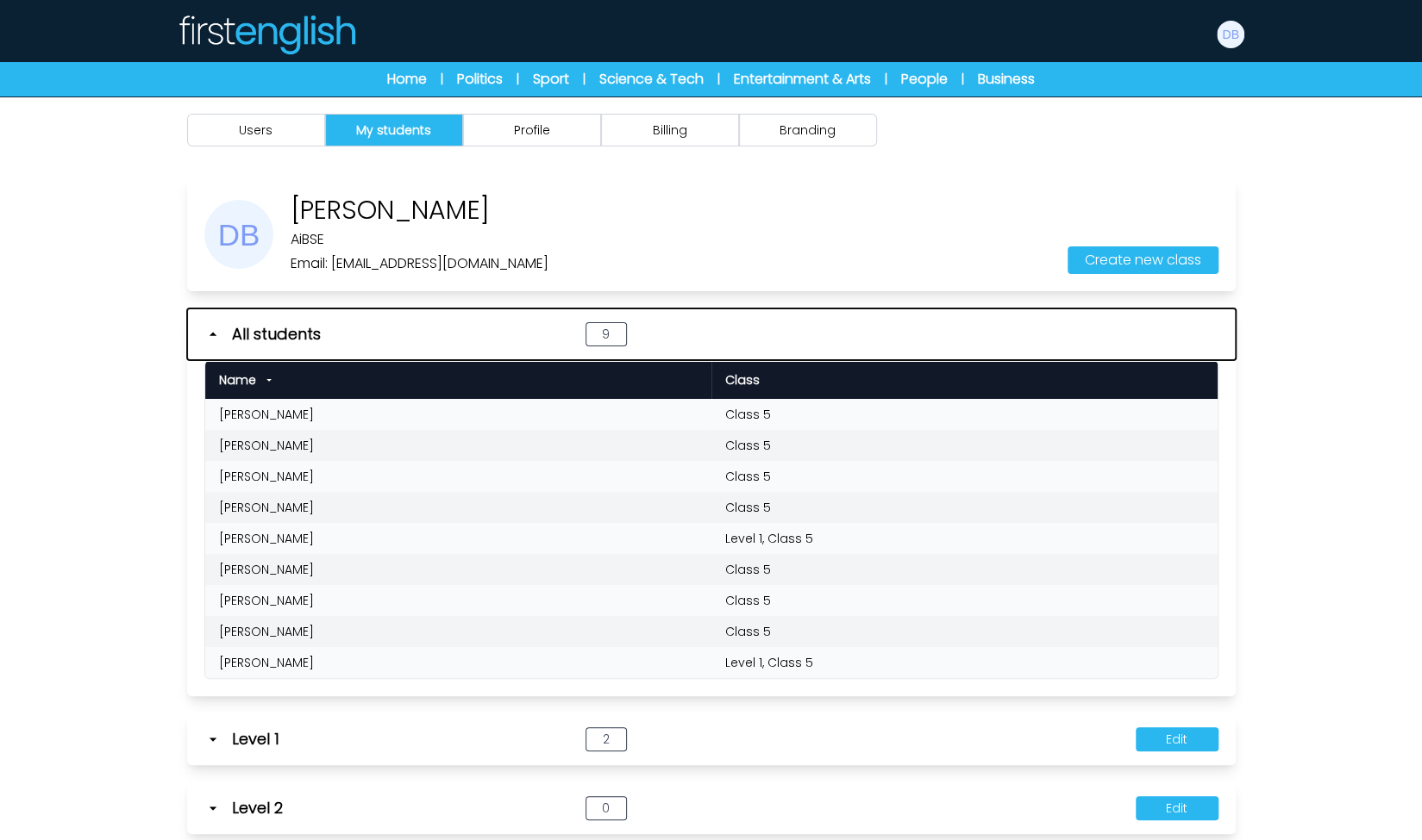
click at [216, 337] on icon "button" at bounding box center [213, 335] width 17 height 17
